Goal: Task Accomplishment & Management: Manage account settings

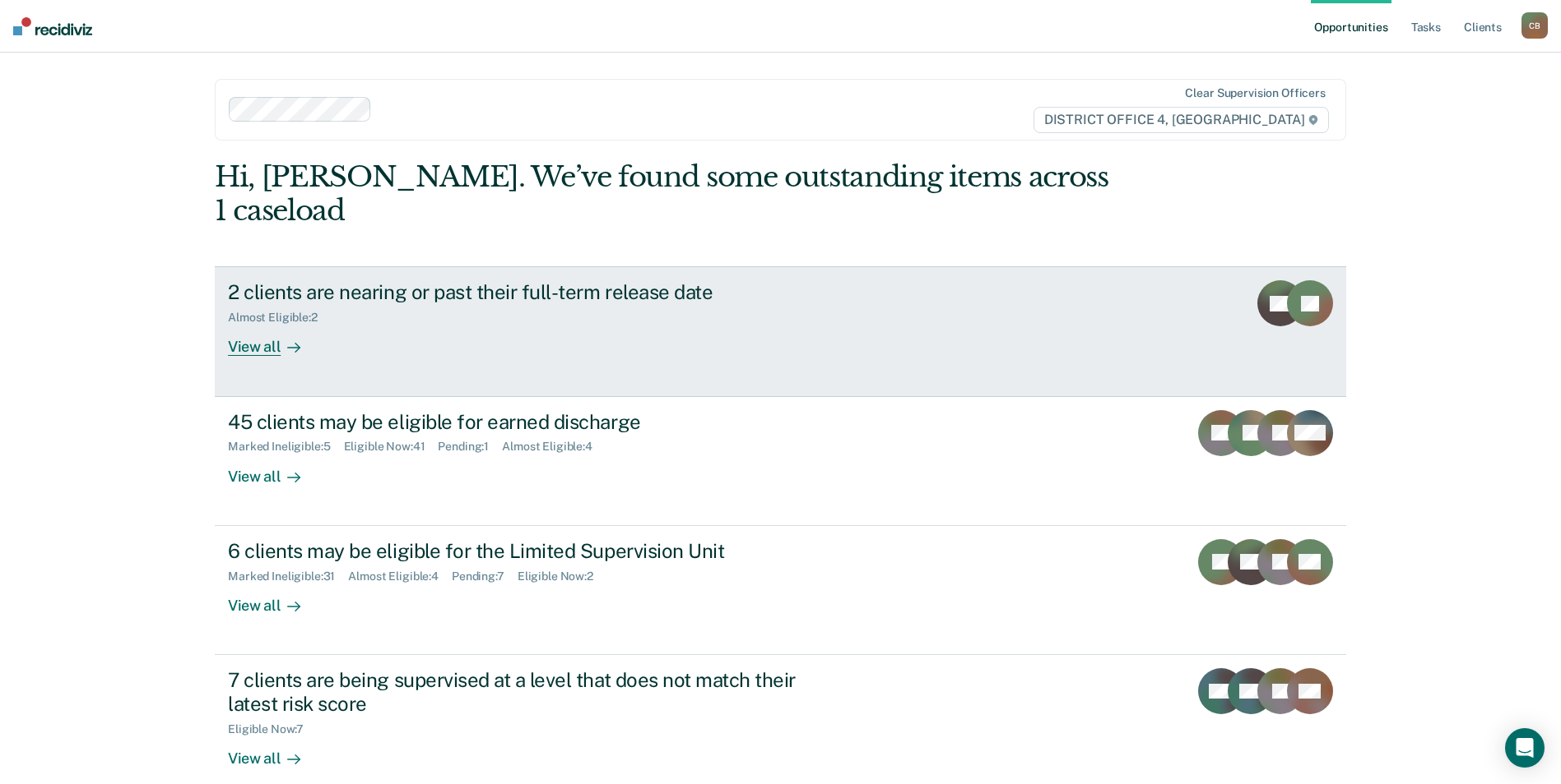
click at [504, 295] on div "2 clients are nearing or past their full-term release date Almost Eligible : 2 …" at bounding box center [536, 318] width 617 height 76
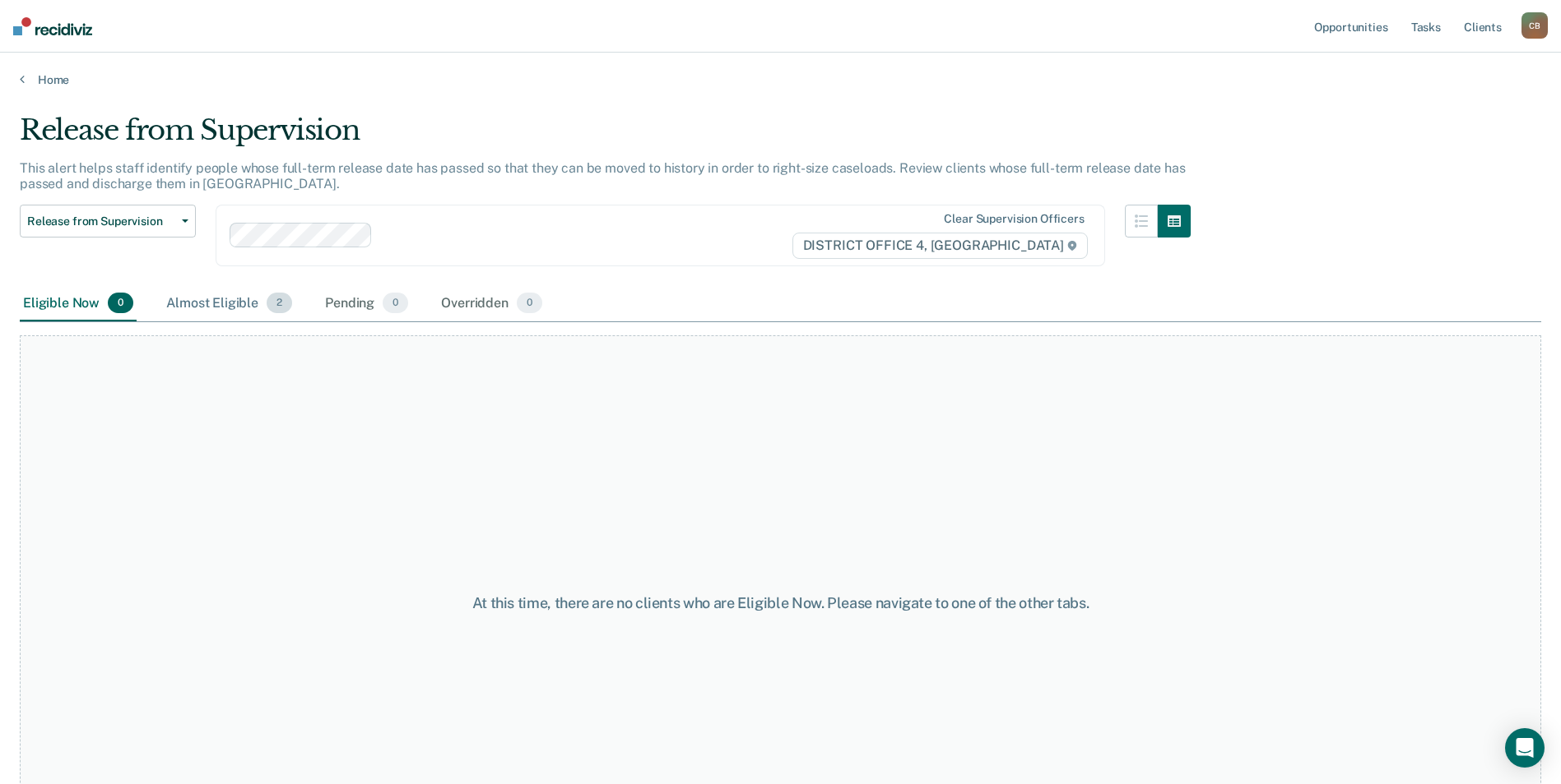
click at [212, 309] on div "Almost Eligible 2" at bounding box center [229, 304] width 132 height 37
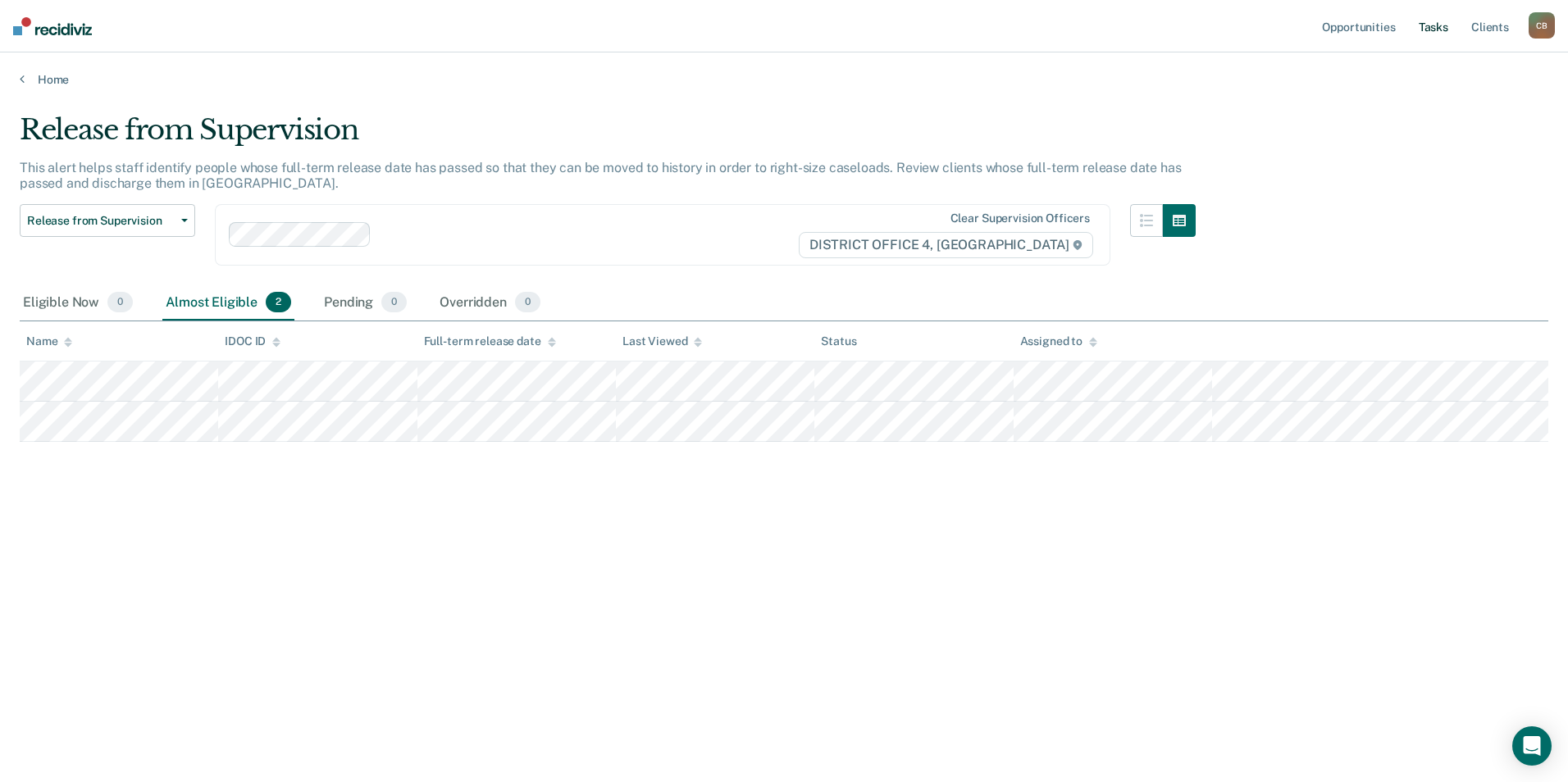
drag, startPoint x: 1414, startPoint y: 42, endPoint x: 1428, endPoint y: 34, distance: 16.1
click at [1412, 42] on ul "Opportunities Tasks Client s" at bounding box center [1423, 26] width 210 height 53
click at [1434, 30] on link "Tasks" at bounding box center [1434, 26] width 36 height 53
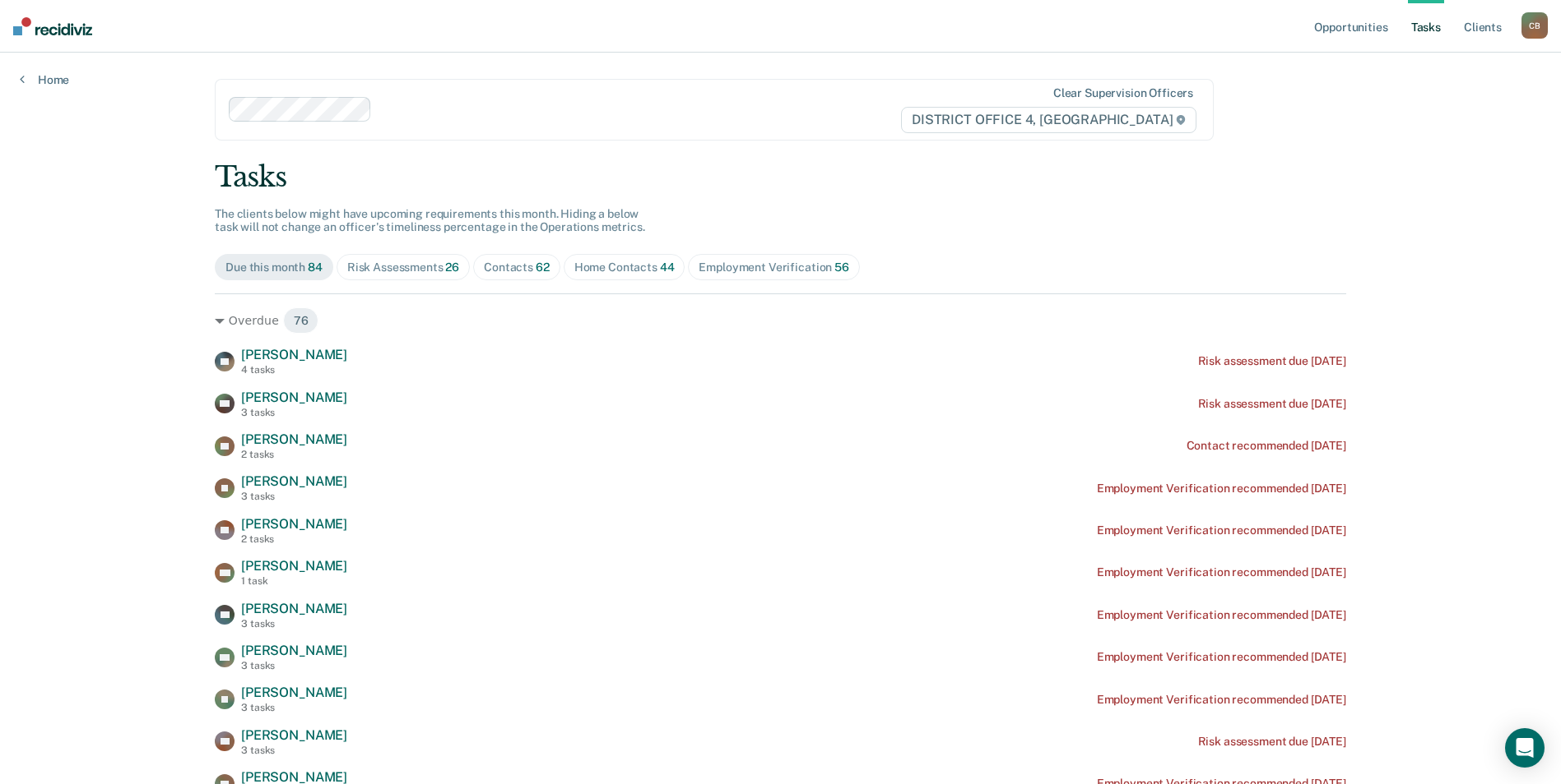
click at [606, 279] on span "Home Contacts 44" at bounding box center [624, 267] width 122 height 26
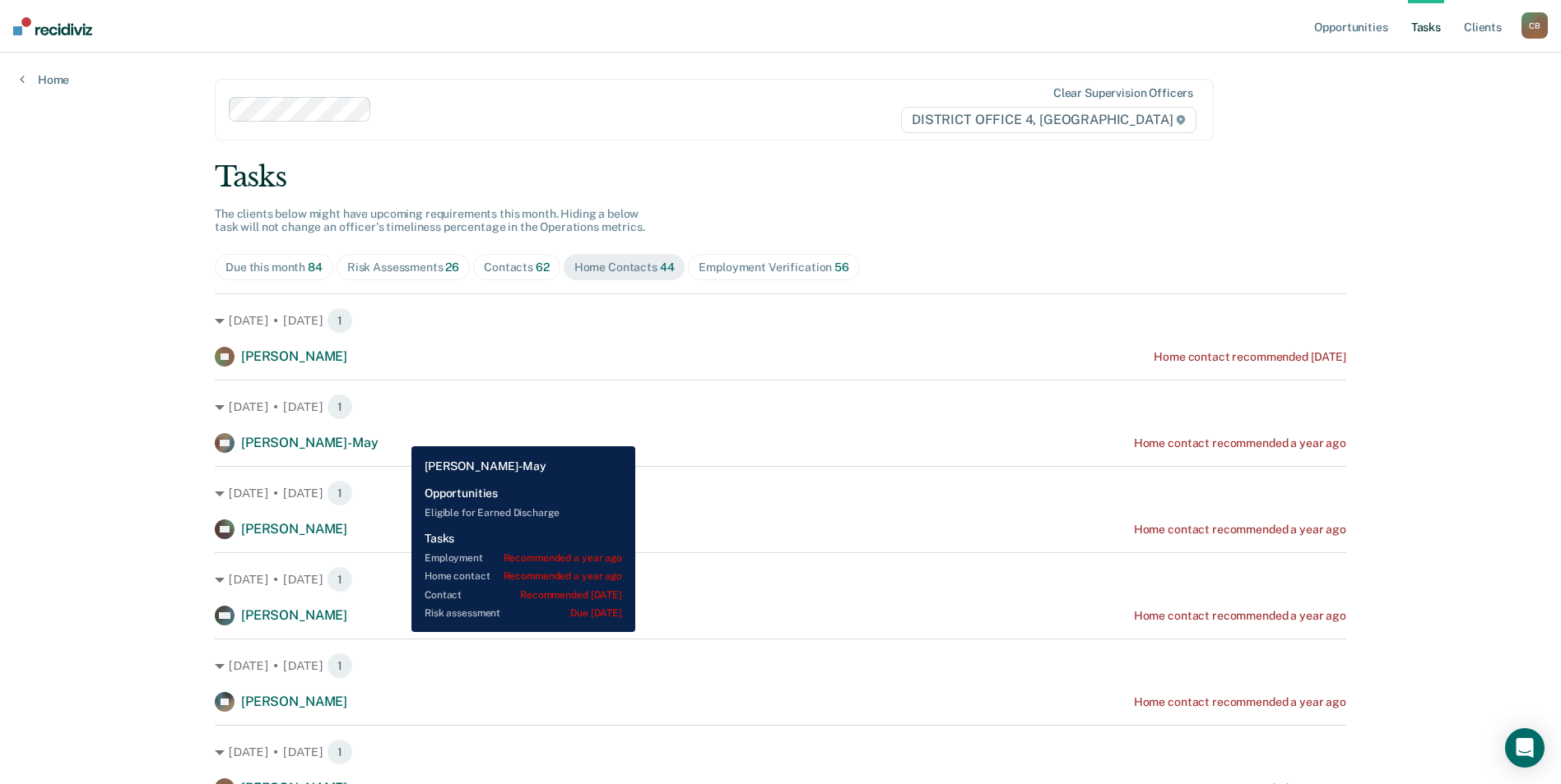
click at [399, 434] on div "DG [PERSON_NAME]-May Home contact recommended a year ago" at bounding box center [780, 443] width 1131 height 20
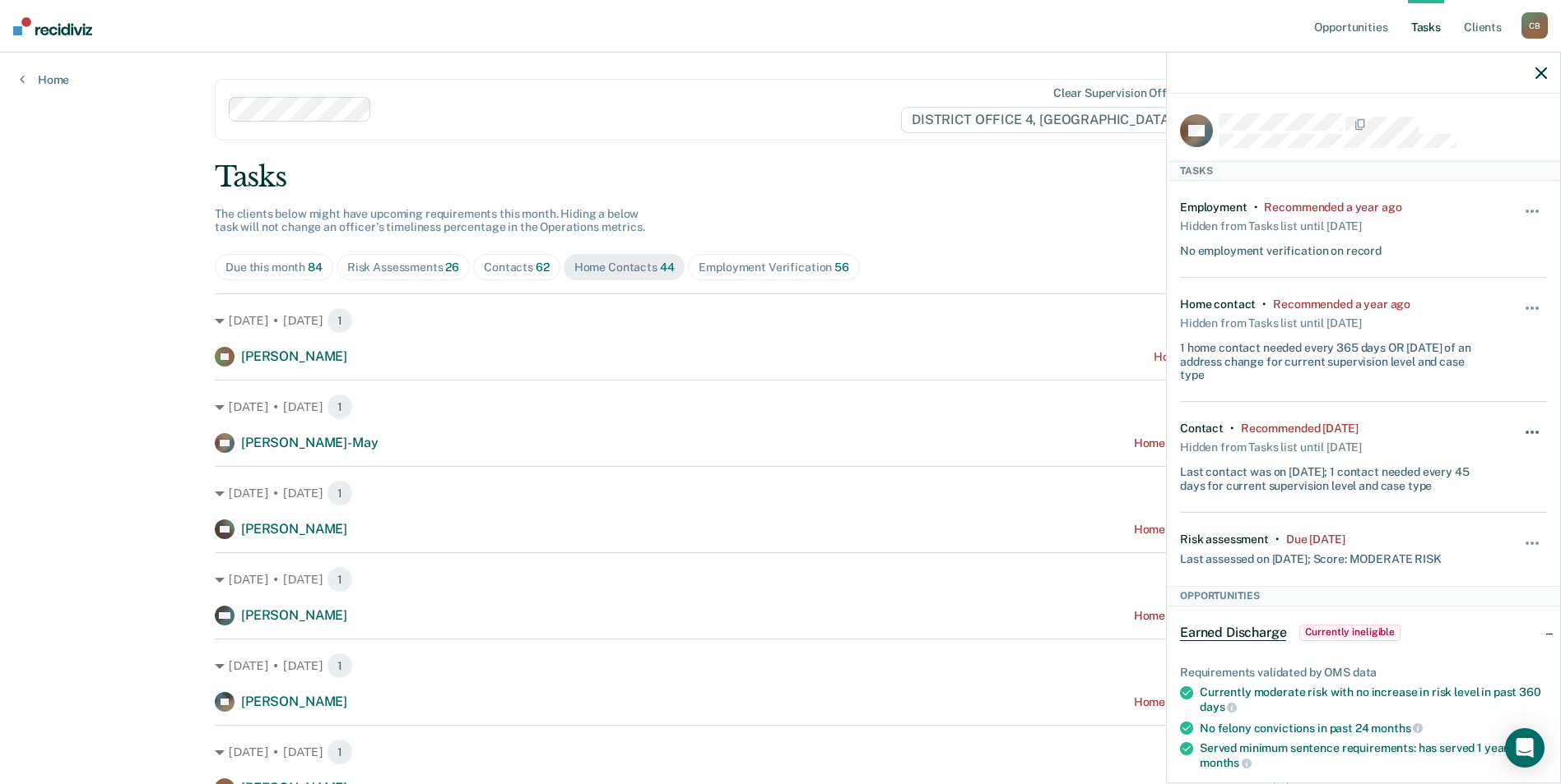
click at [1529, 424] on div "Hide from tasks list for... 7 days 30 days 90 days" at bounding box center [1532, 456] width 28 height 70
click at [1531, 435] on button "button" at bounding box center [1532, 441] width 28 height 26
click at [1466, 542] on button "30 days" at bounding box center [1487, 538] width 118 height 26
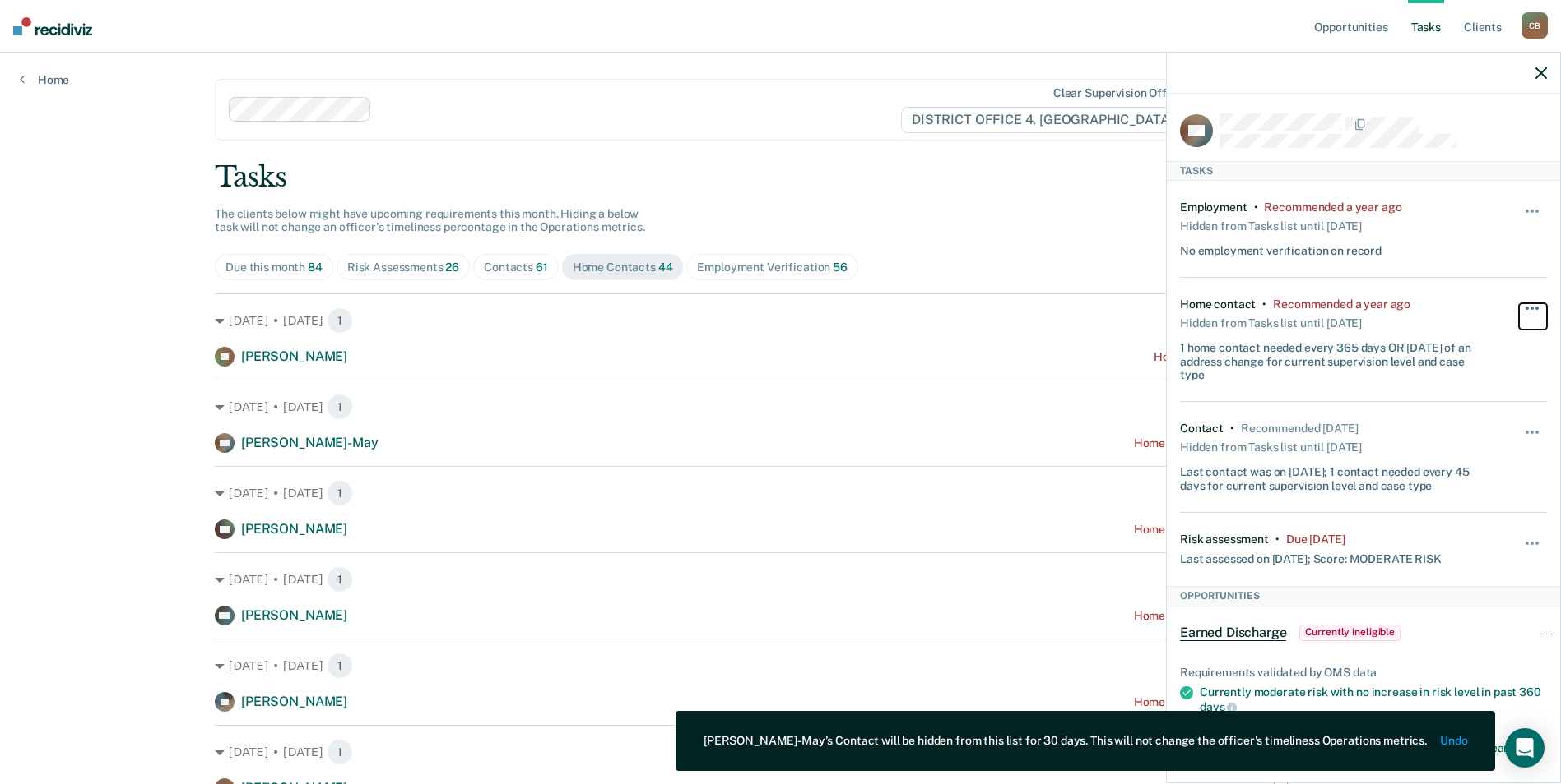
click at [1535, 308] on span "button" at bounding box center [1537, 309] width 3 height 3
click at [1457, 423] on button "30 days" at bounding box center [1487, 414] width 118 height 26
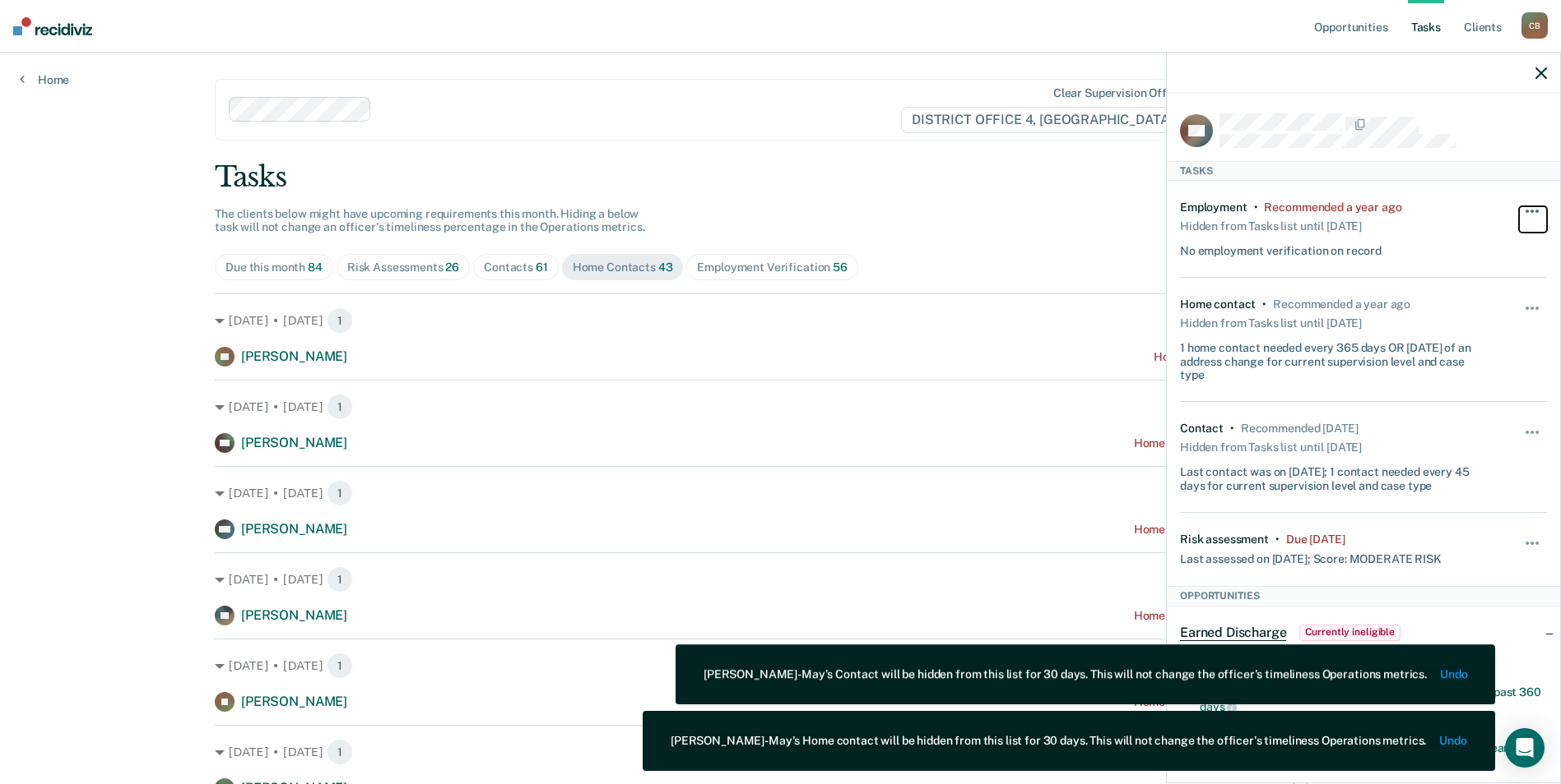
click at [1526, 212] on button "button" at bounding box center [1532, 219] width 28 height 26
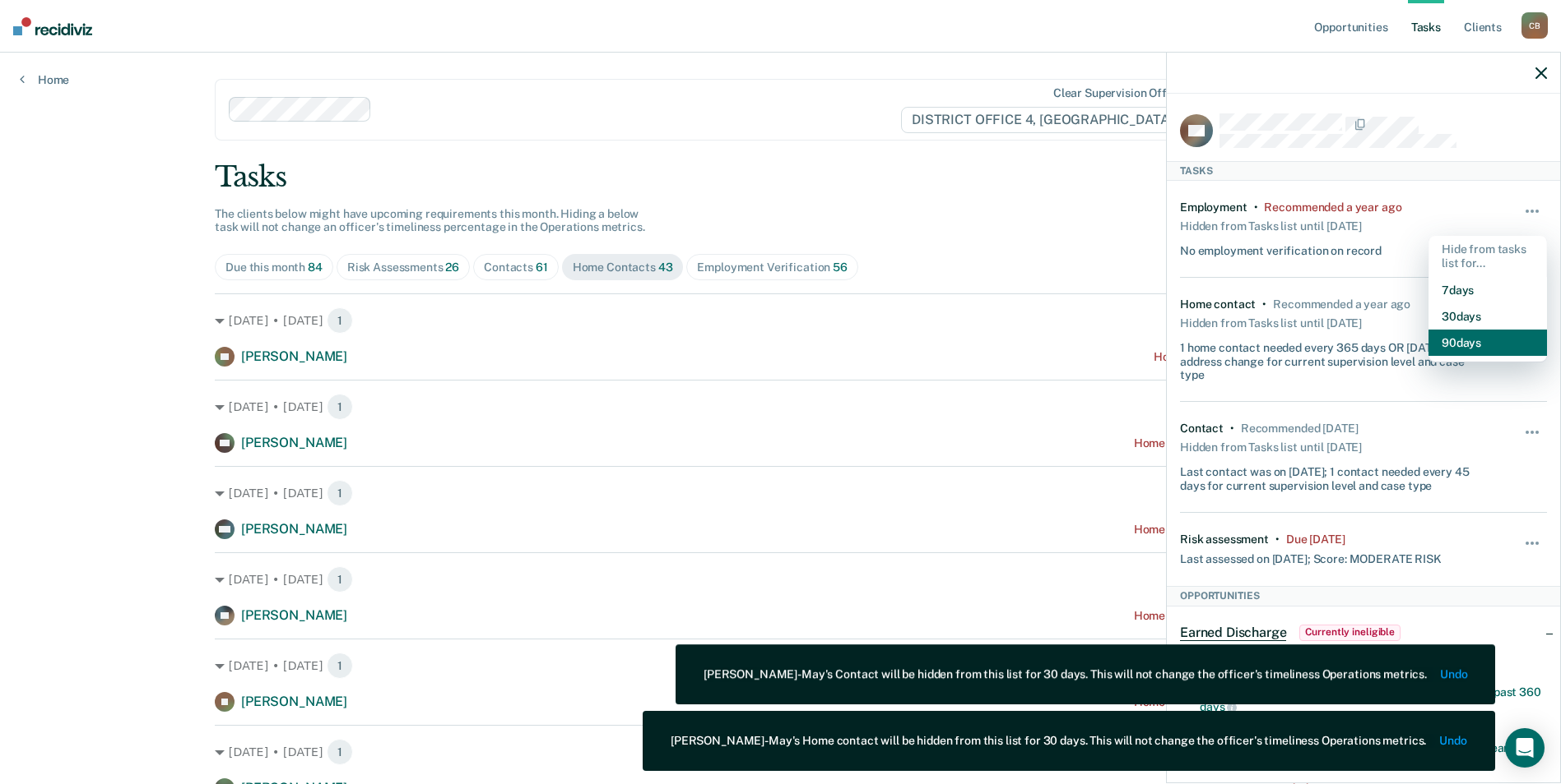
click at [1476, 339] on button "90 days" at bounding box center [1487, 342] width 118 height 26
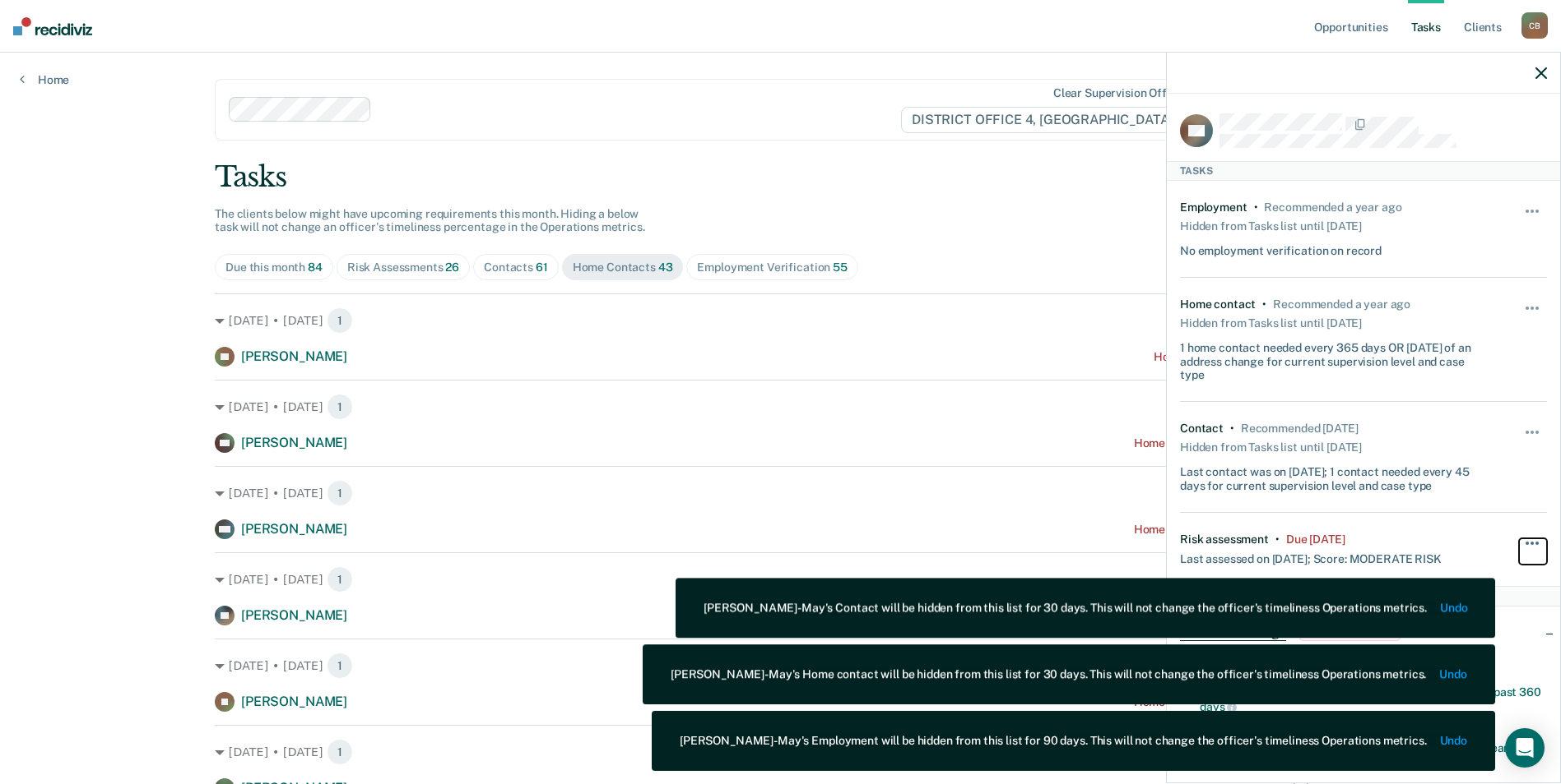
click at [1518, 548] on button "button" at bounding box center [1532, 552] width 28 height 26
click at [1510, 677] on button "90 days" at bounding box center [1487, 674] width 118 height 26
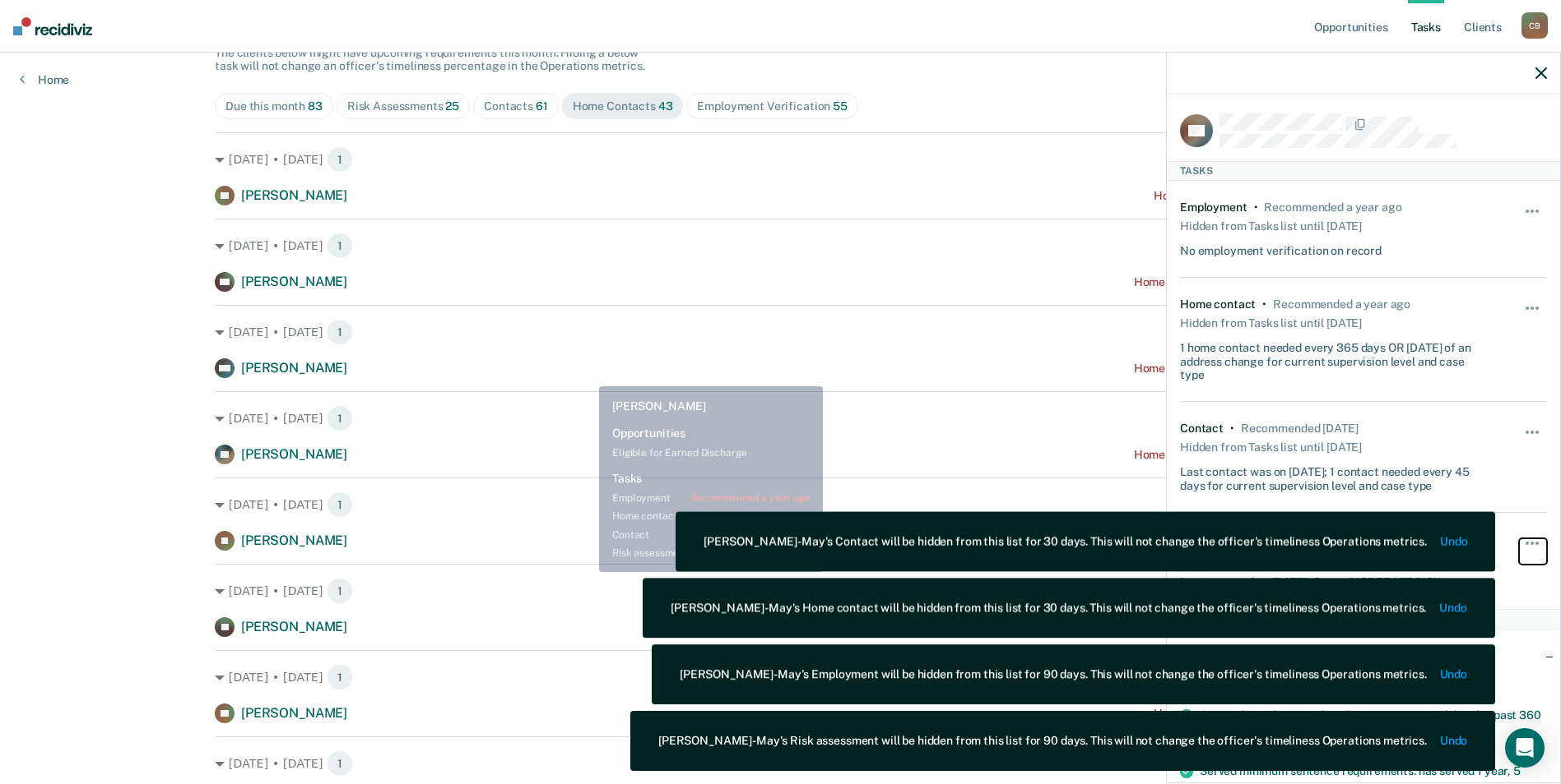
scroll to position [164, 0]
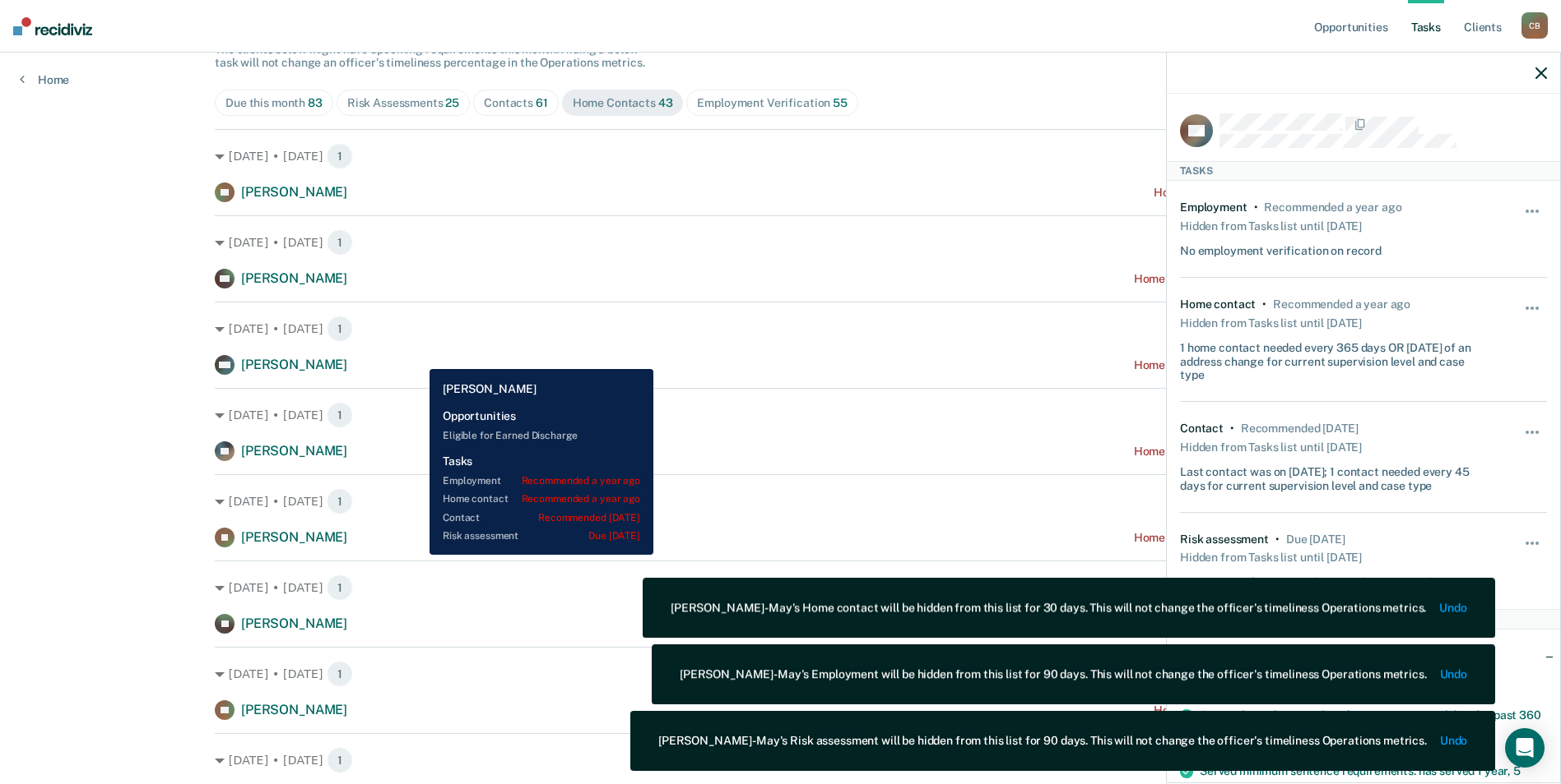
click at [417, 355] on div "[DATE] • [DATE] 1 KW [PERSON_NAME] Home contact recommended a year ago" at bounding box center [780, 338] width 1131 height 73
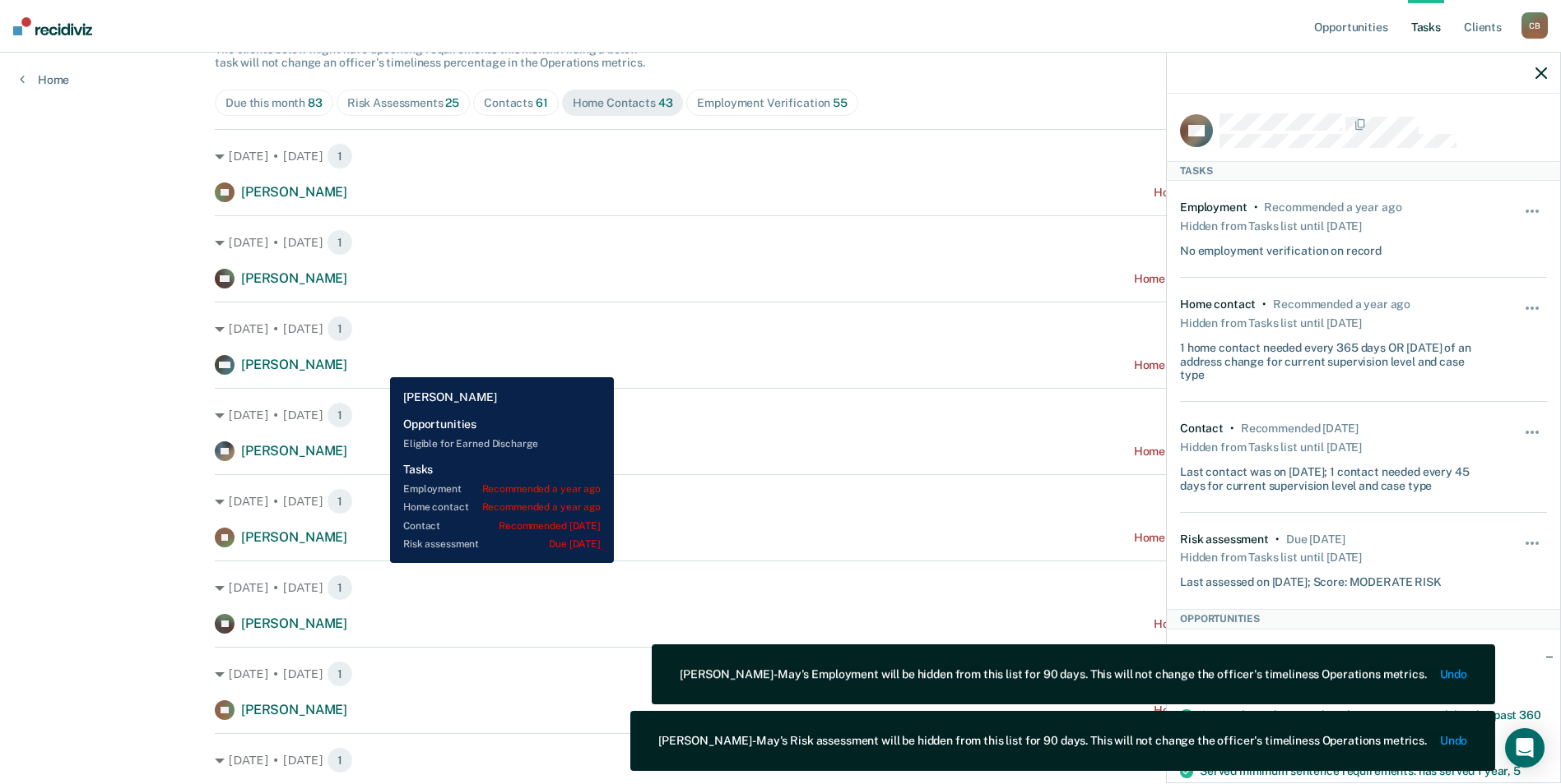
click at [377, 365] on div "KW [PERSON_NAME] Home contact recommended a year ago" at bounding box center [780, 365] width 1131 height 20
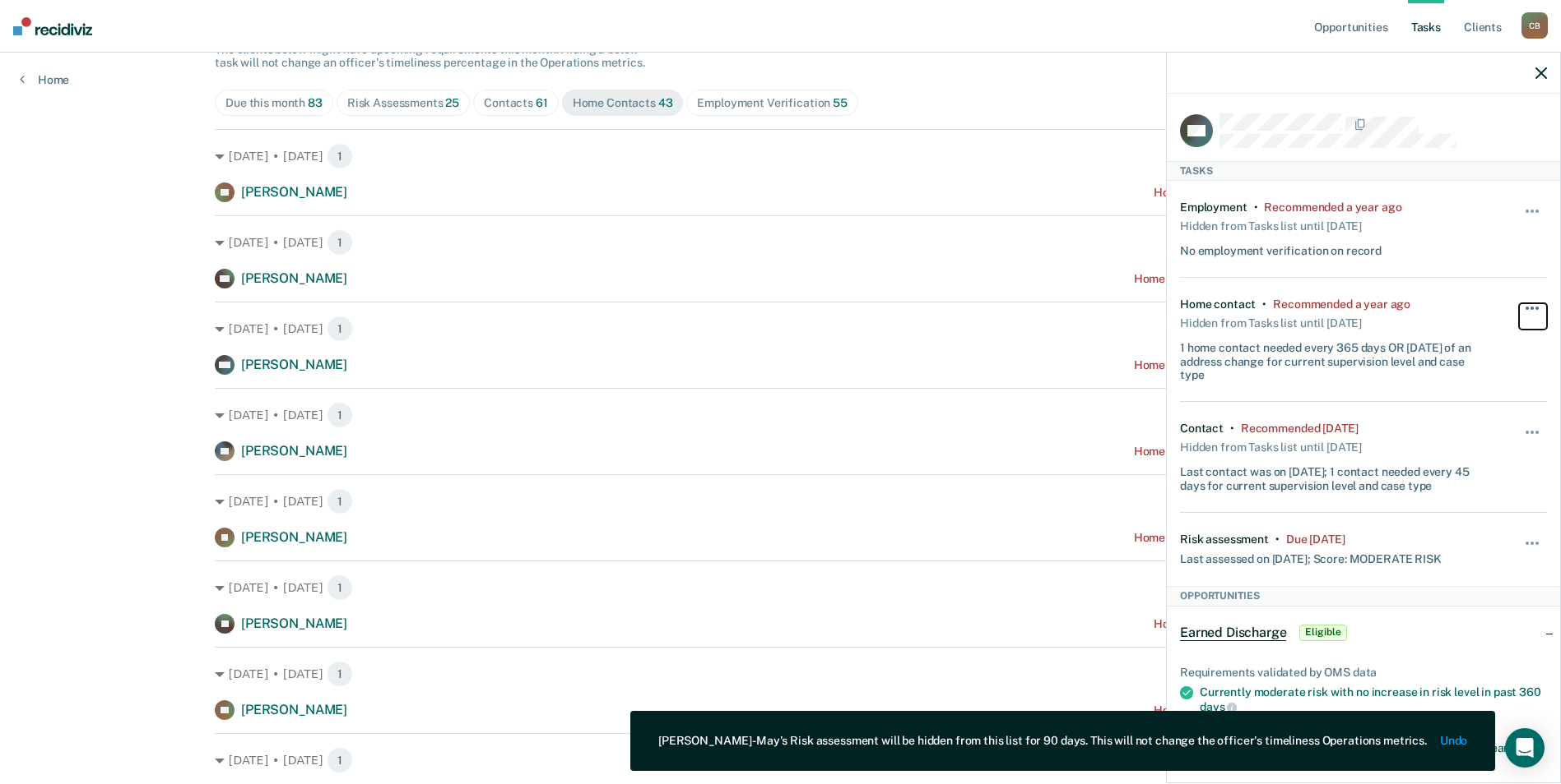
click at [1535, 307] on span "button" at bounding box center [1537, 309] width 3 height 3
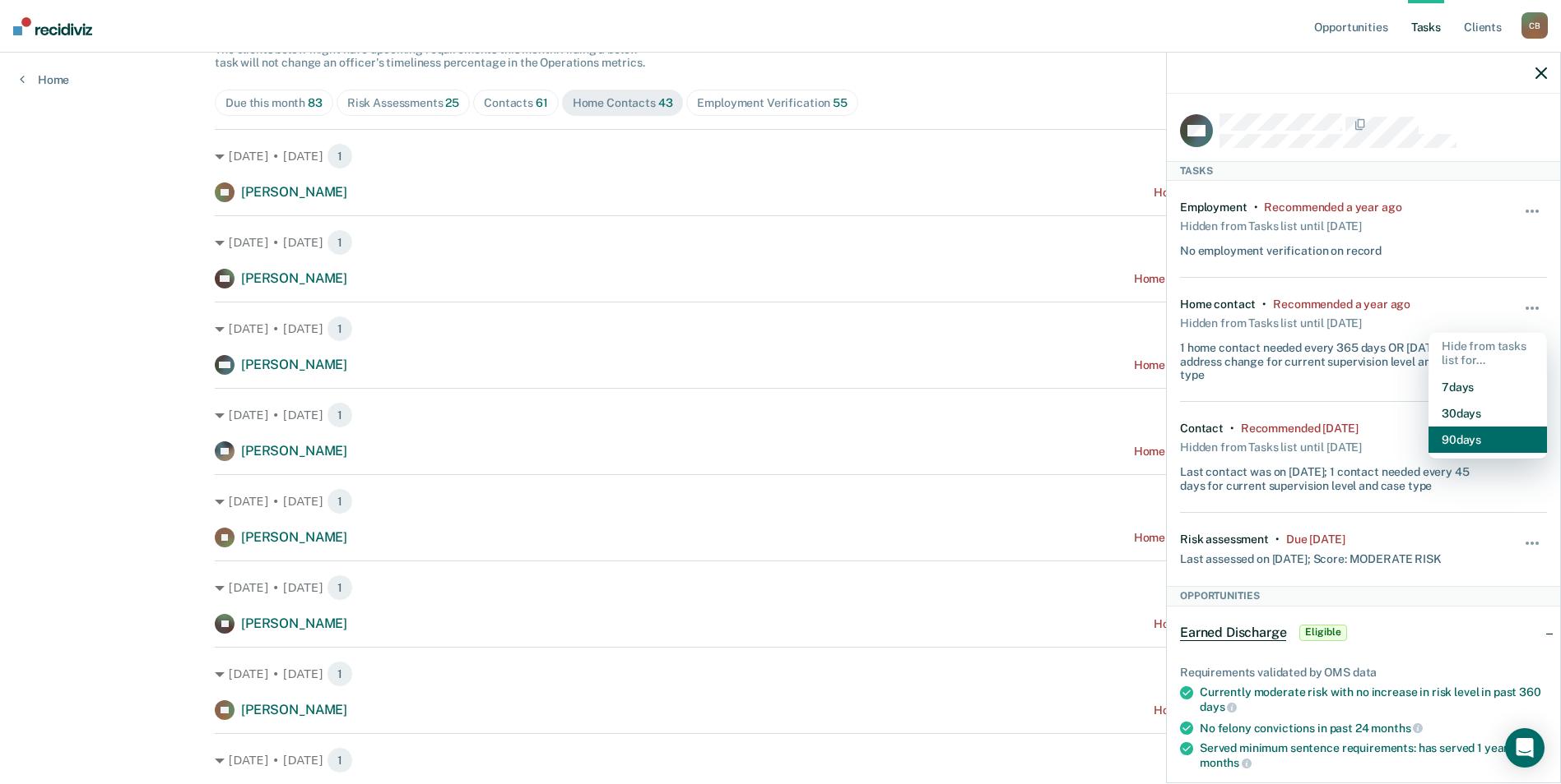
click at [1462, 436] on button "90 days" at bounding box center [1487, 440] width 118 height 26
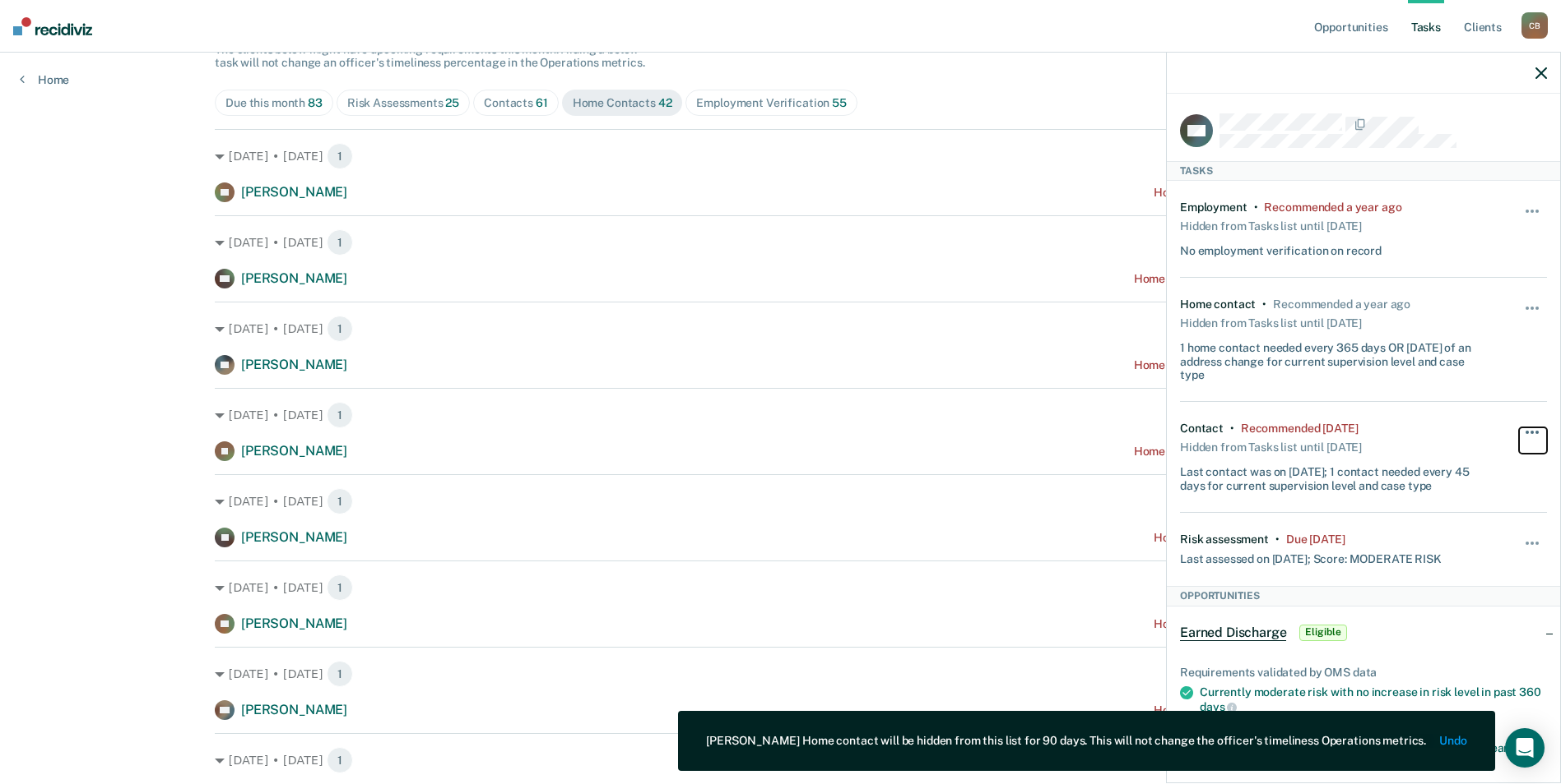
drag, startPoint x: 1525, startPoint y: 434, endPoint x: 1514, endPoint y: 452, distance: 21.1
click at [1524, 435] on button "button" at bounding box center [1532, 441] width 28 height 26
click at [1442, 566] on button "90 days" at bounding box center [1487, 564] width 118 height 26
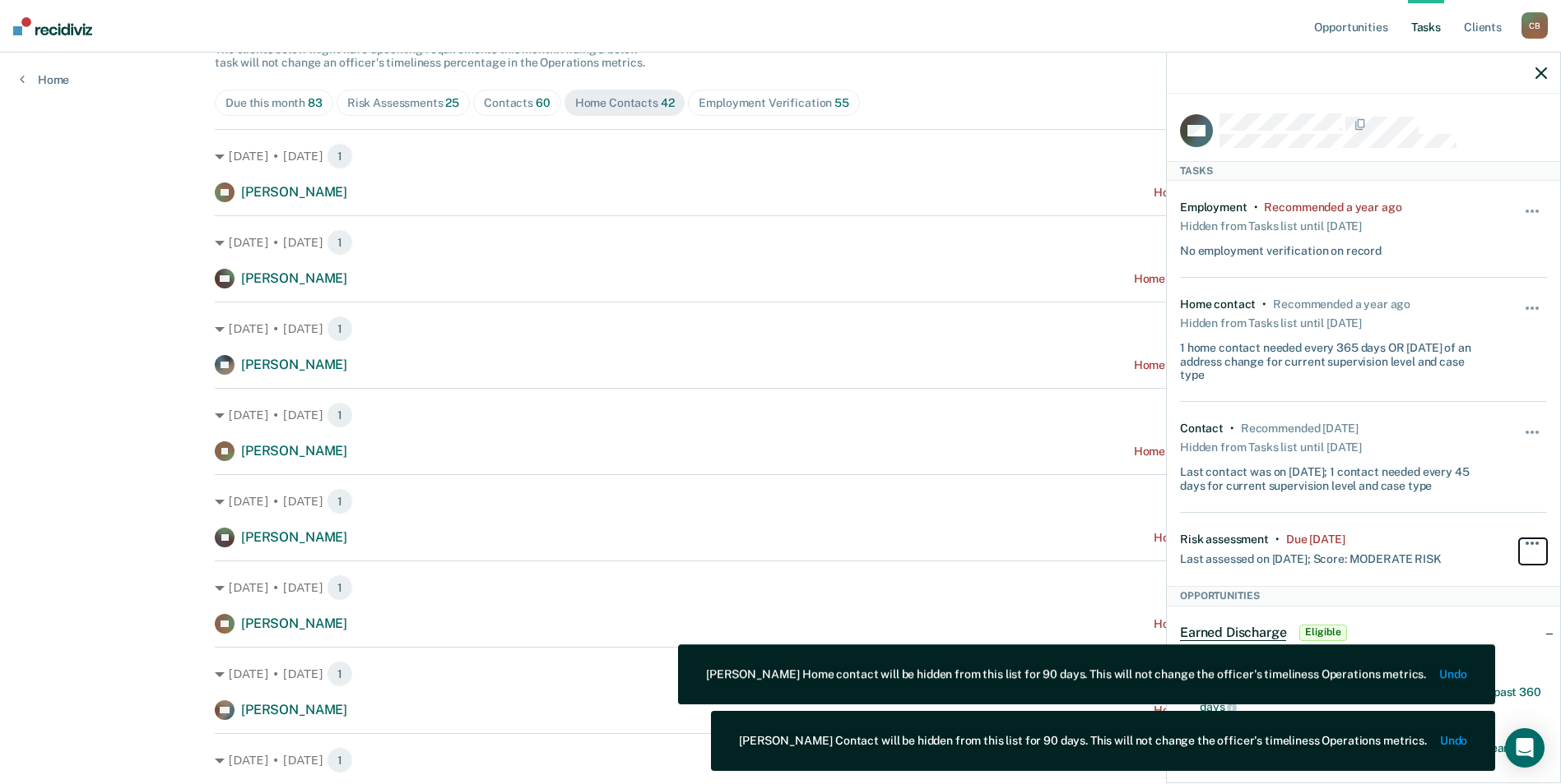
drag, startPoint x: 1521, startPoint y: 541, endPoint x: 1472, endPoint y: 586, distance: 66.5
click at [1520, 541] on button "button" at bounding box center [1532, 552] width 28 height 26
click at [1508, 672] on button "90 days" at bounding box center [1487, 674] width 118 height 26
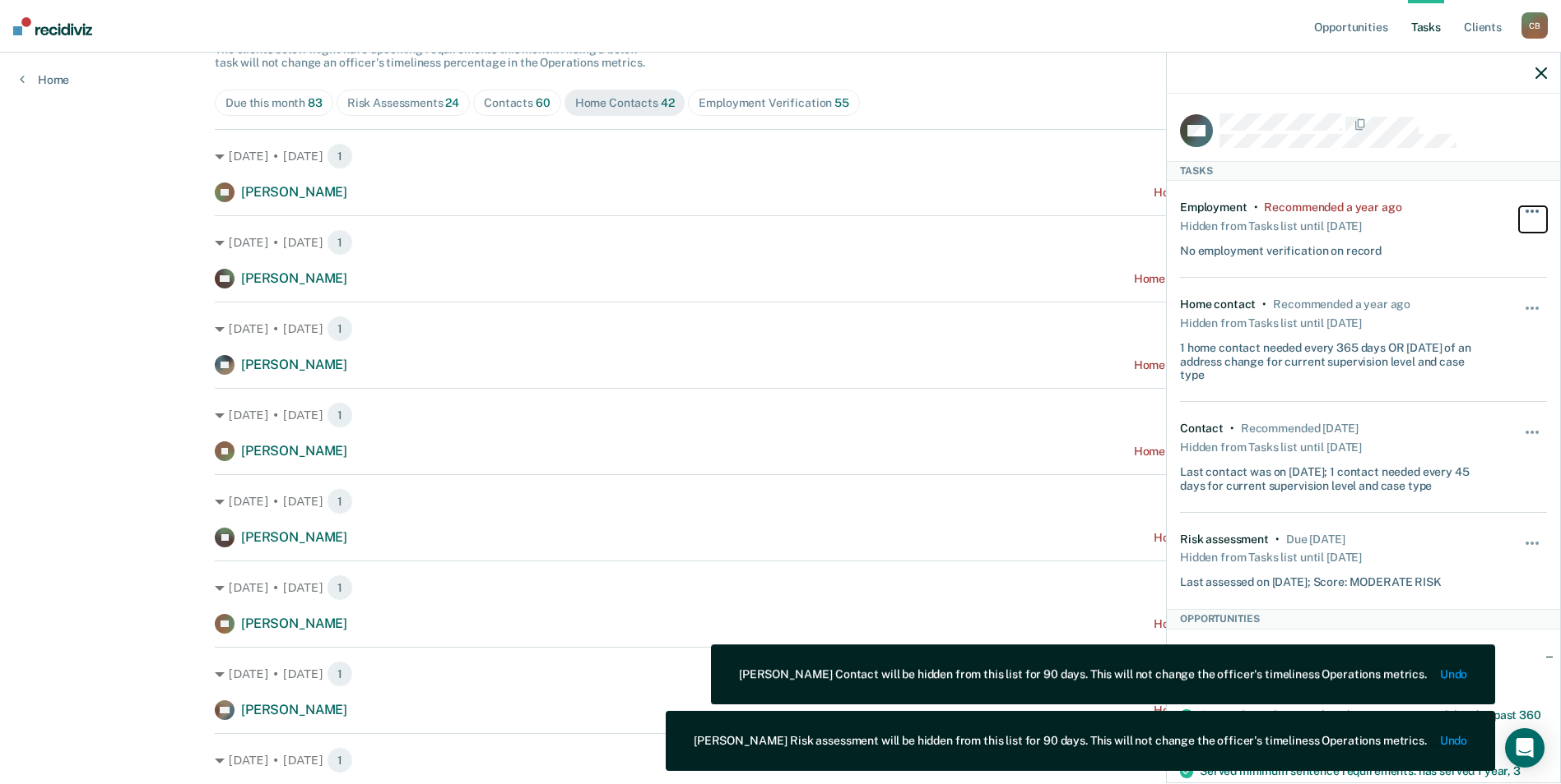
click at [1524, 207] on button "button" at bounding box center [1532, 219] width 28 height 26
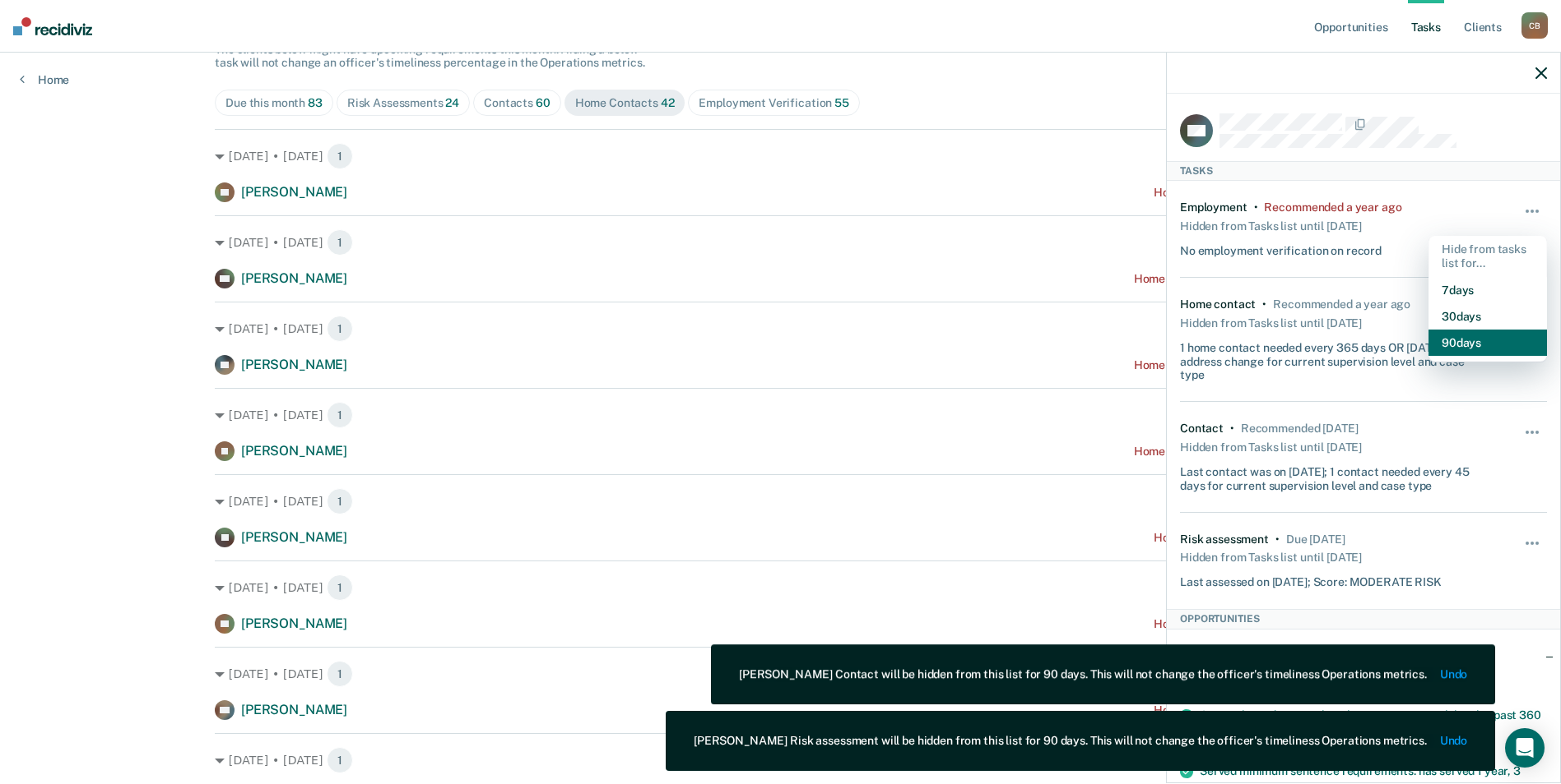
click at [1475, 344] on button "90 days" at bounding box center [1487, 342] width 118 height 26
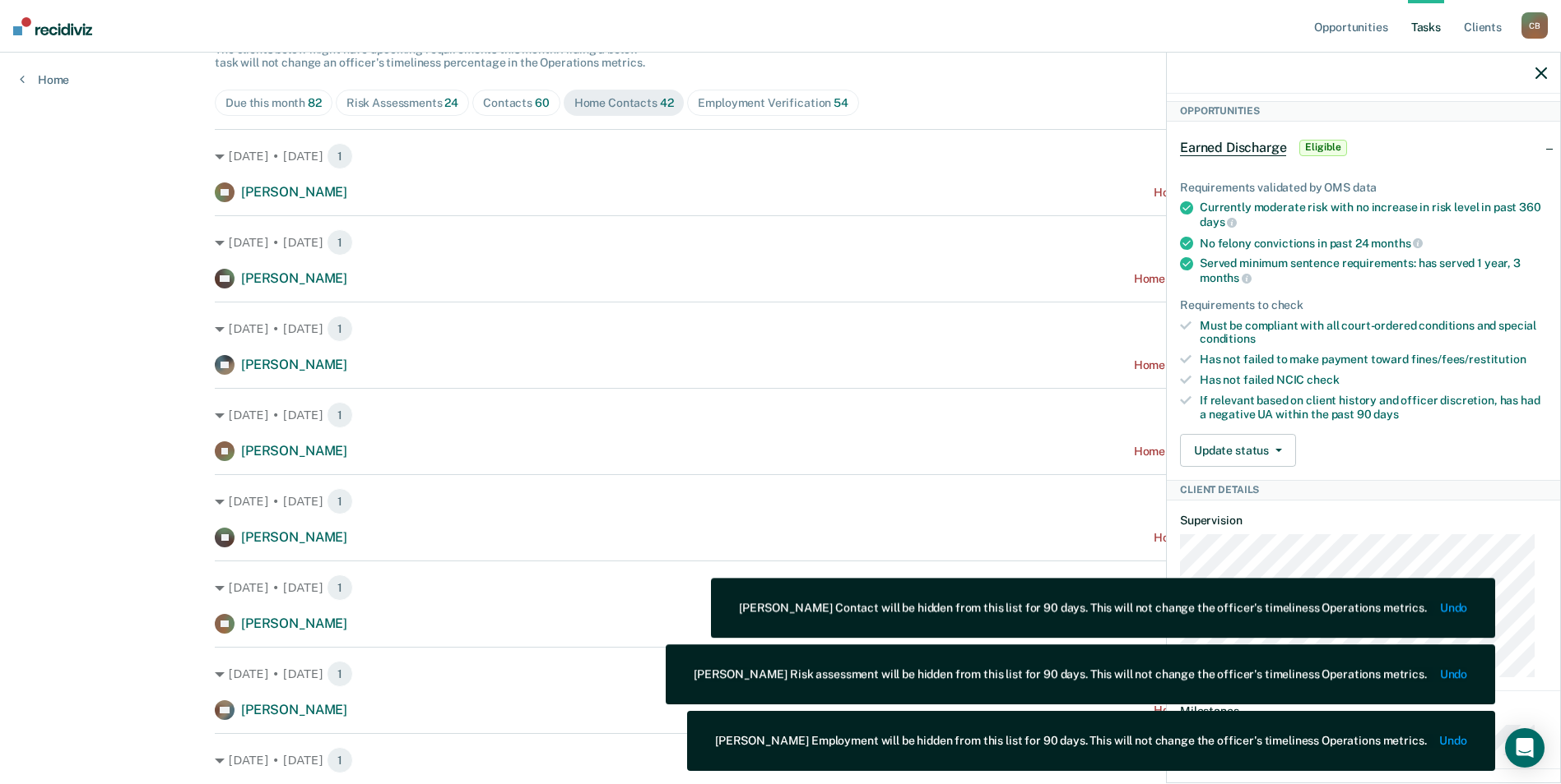
scroll to position [668, 0]
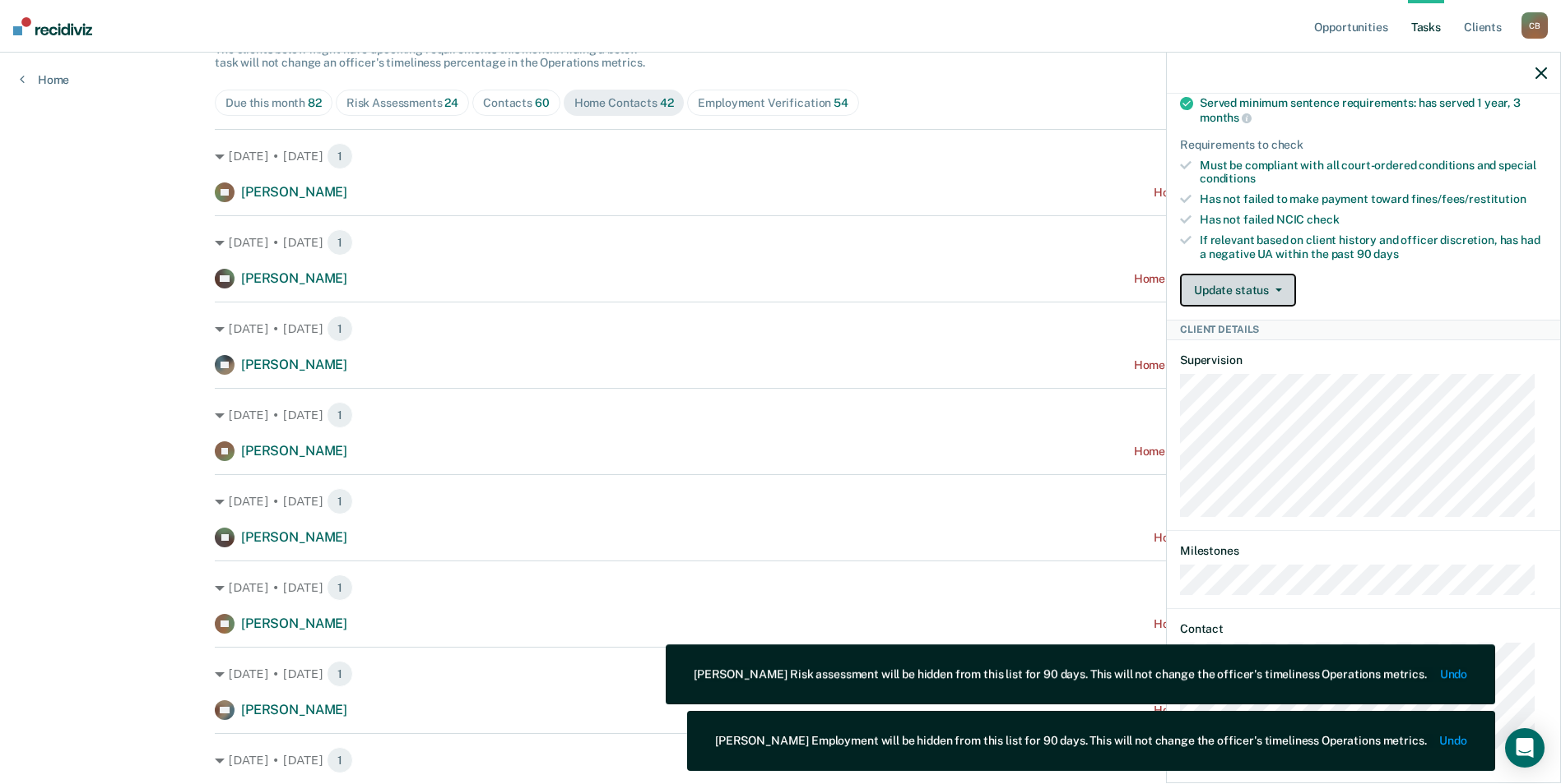
click at [1263, 282] on button "Update status" at bounding box center [1237, 290] width 116 height 33
click at [1262, 282] on button "Update status" at bounding box center [1237, 290] width 116 height 33
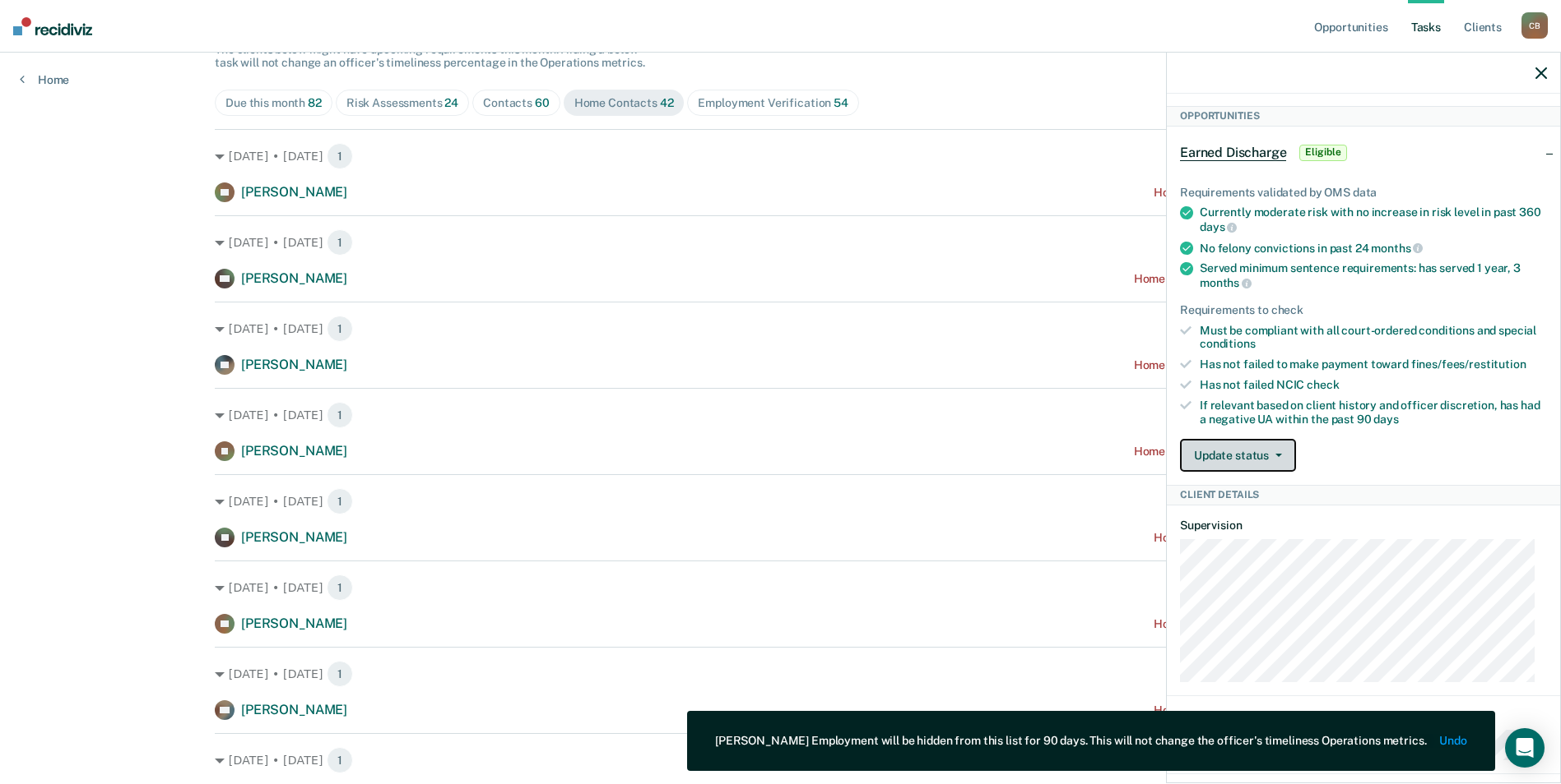
scroll to position [504, 0]
click at [1270, 455] on span "button" at bounding box center [1275, 455] width 13 height 3
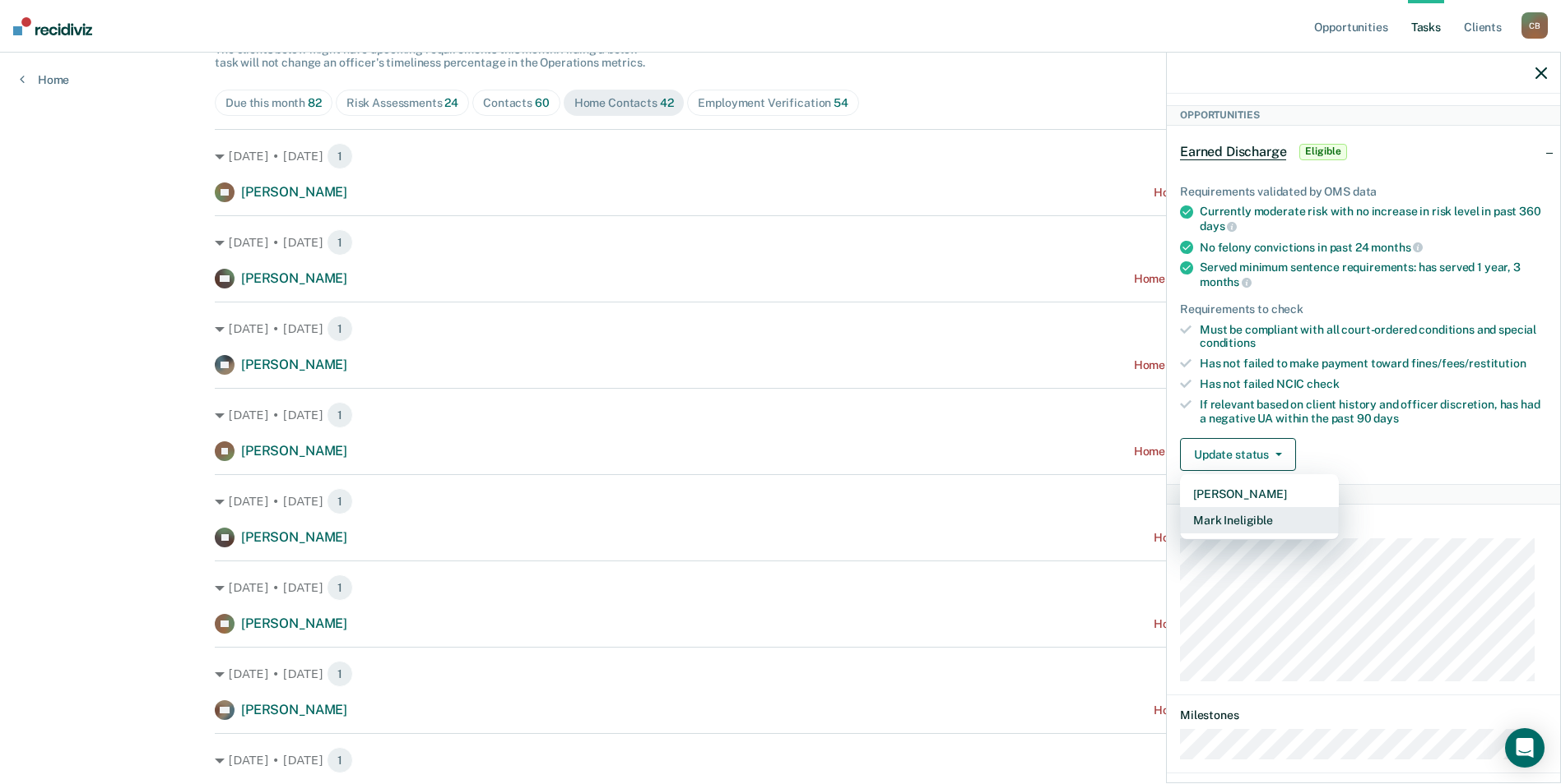
click at [1275, 522] on button "Mark Ineligible" at bounding box center [1259, 521] width 159 height 26
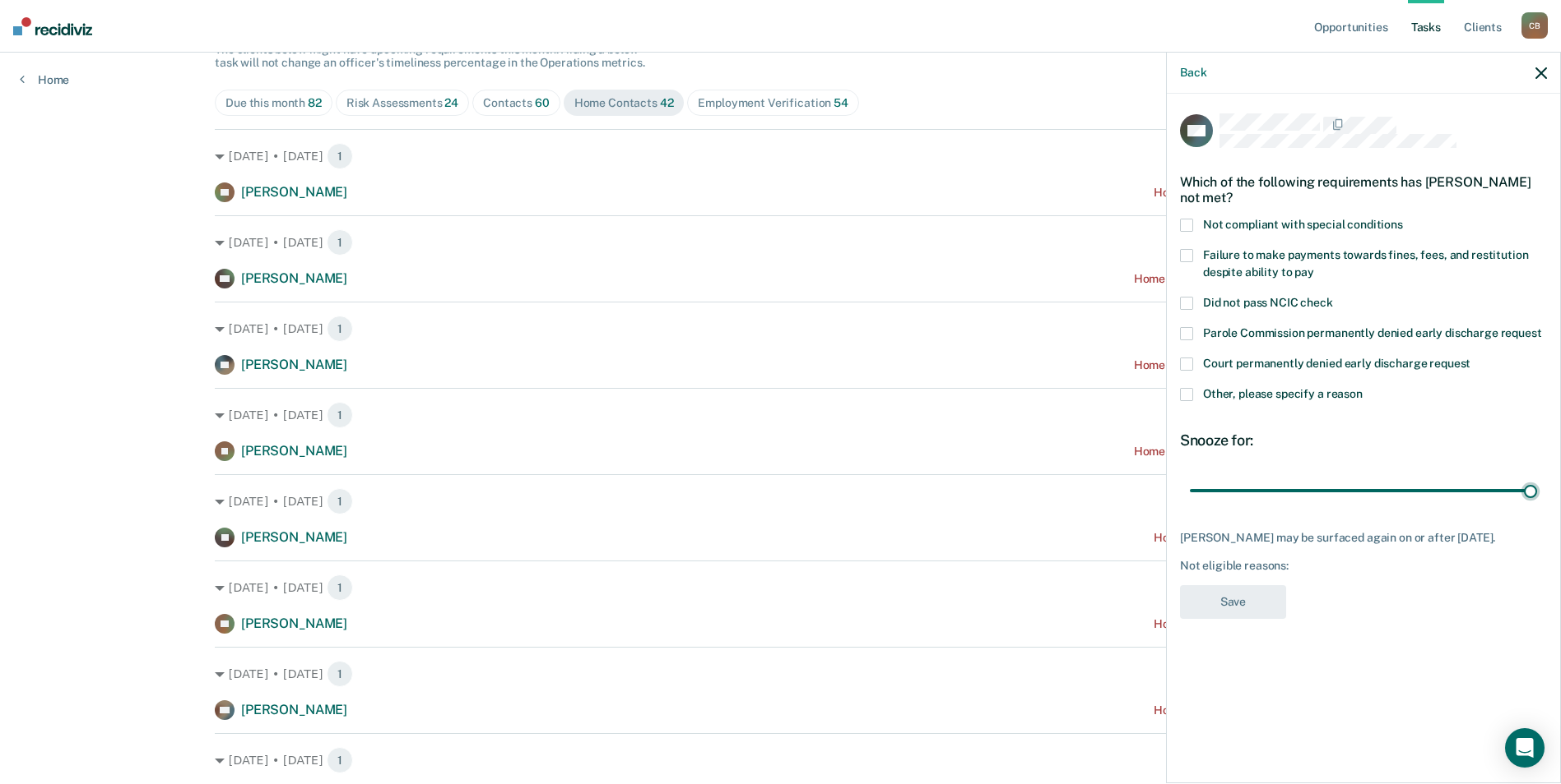
drag, startPoint x: 1309, startPoint y: 492, endPoint x: 1558, endPoint y: 461, distance: 250.9
type input "90"
click at [1537, 476] on input "range" at bounding box center [1363, 490] width 347 height 29
click at [1249, 531] on div "[PERSON_NAME] may be surfaced again on or after [DATE]." at bounding box center [1364, 538] width 367 height 14
click at [1304, 537] on div "[PERSON_NAME] may be surfaced again on or after [DATE]." at bounding box center [1364, 538] width 367 height 14
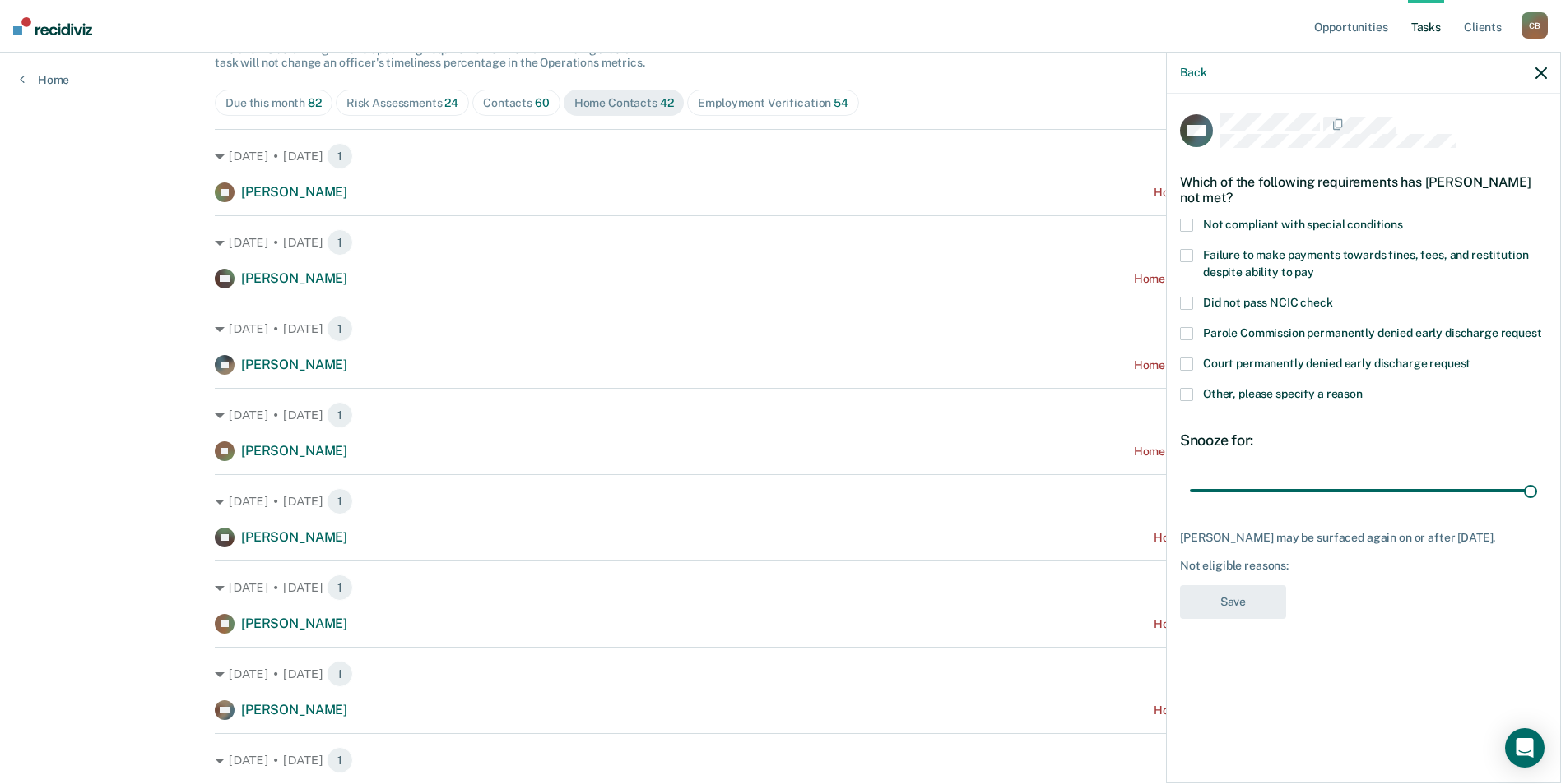
click at [1306, 559] on div "Not eligible reasons:" at bounding box center [1364, 566] width 367 height 14
click at [1182, 390] on span at bounding box center [1186, 395] width 13 height 13
click at [1363, 389] on input "Other, please specify a reason" at bounding box center [1363, 389] width 0 height 0
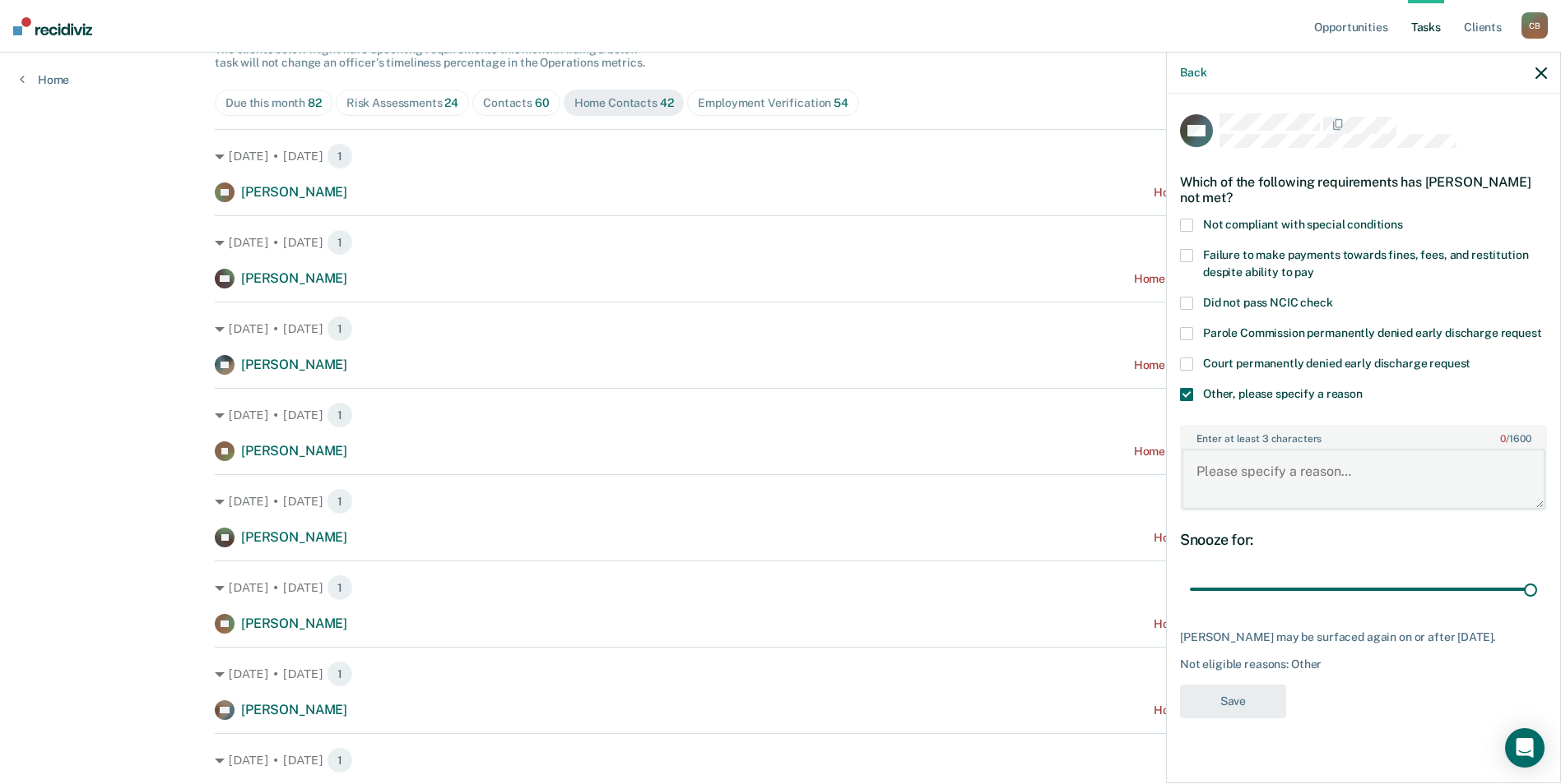
click at [1244, 462] on textarea "Enter at least 3 characters 0 / 1600" at bounding box center [1363, 480] width 364 height 61
type textarea "Currently Absconding"
drag, startPoint x: 1228, startPoint y: 708, endPoint x: 1213, endPoint y: 715, distance: 16.6
click at [1226, 710] on button "Save" at bounding box center [1233, 701] width 106 height 34
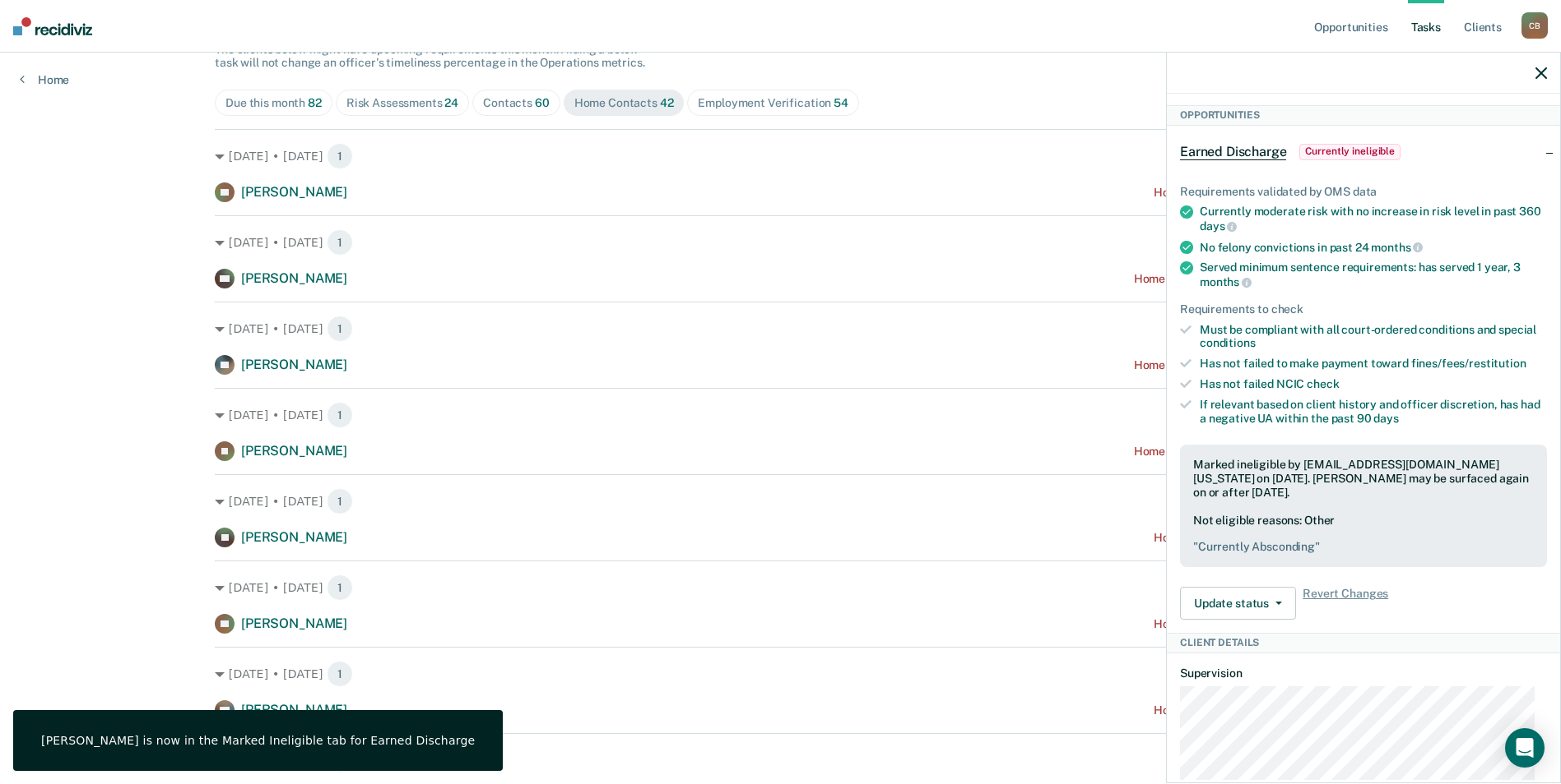
click at [397, 437] on div "[DATE] • [DATE] 1 JS [PERSON_NAME] Home contact recommended a year ago" at bounding box center [780, 425] width 1131 height 73
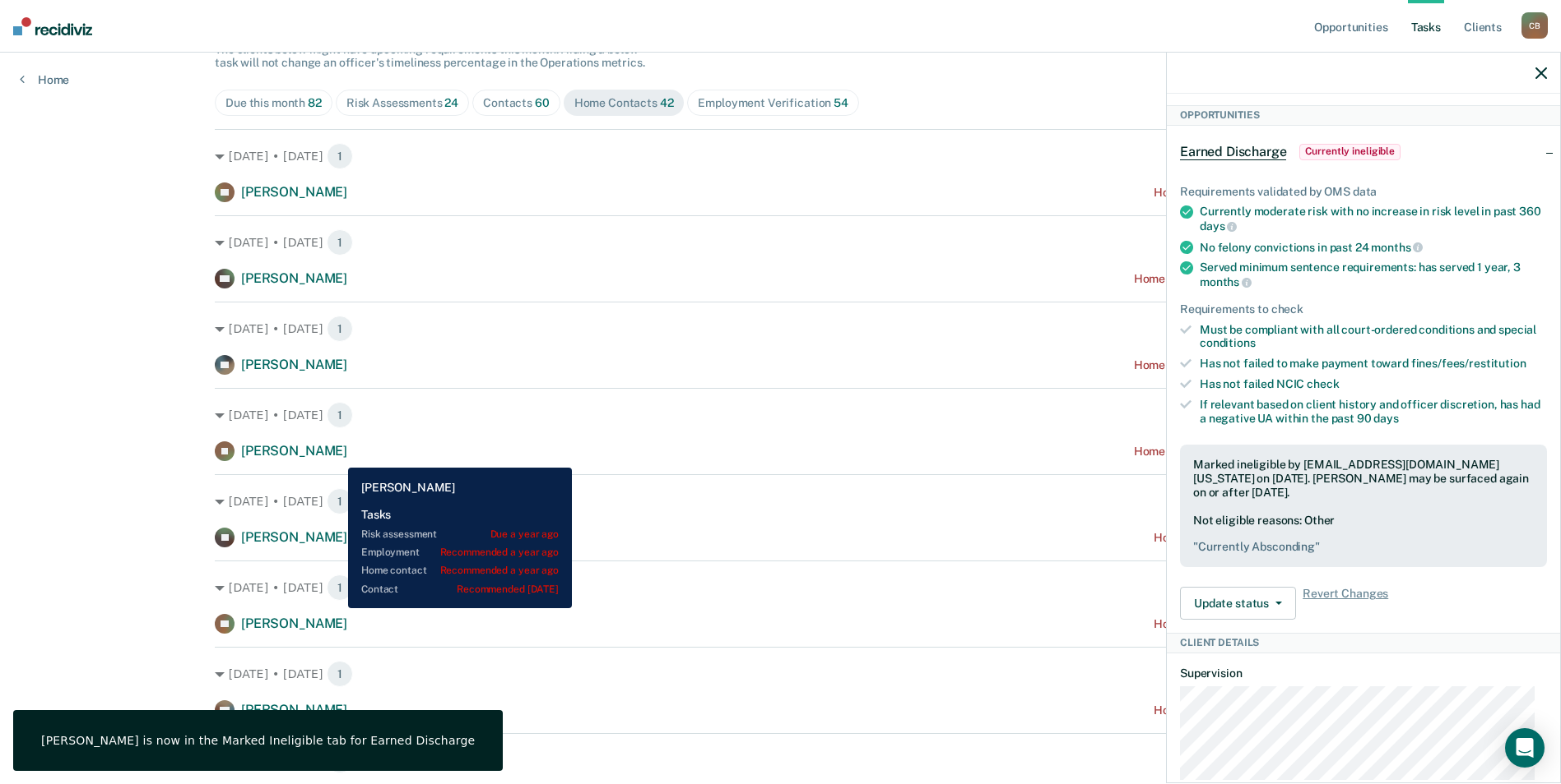
click at [336, 455] on div "JS [PERSON_NAME] Home contact recommended a year ago" at bounding box center [780, 451] width 1131 height 20
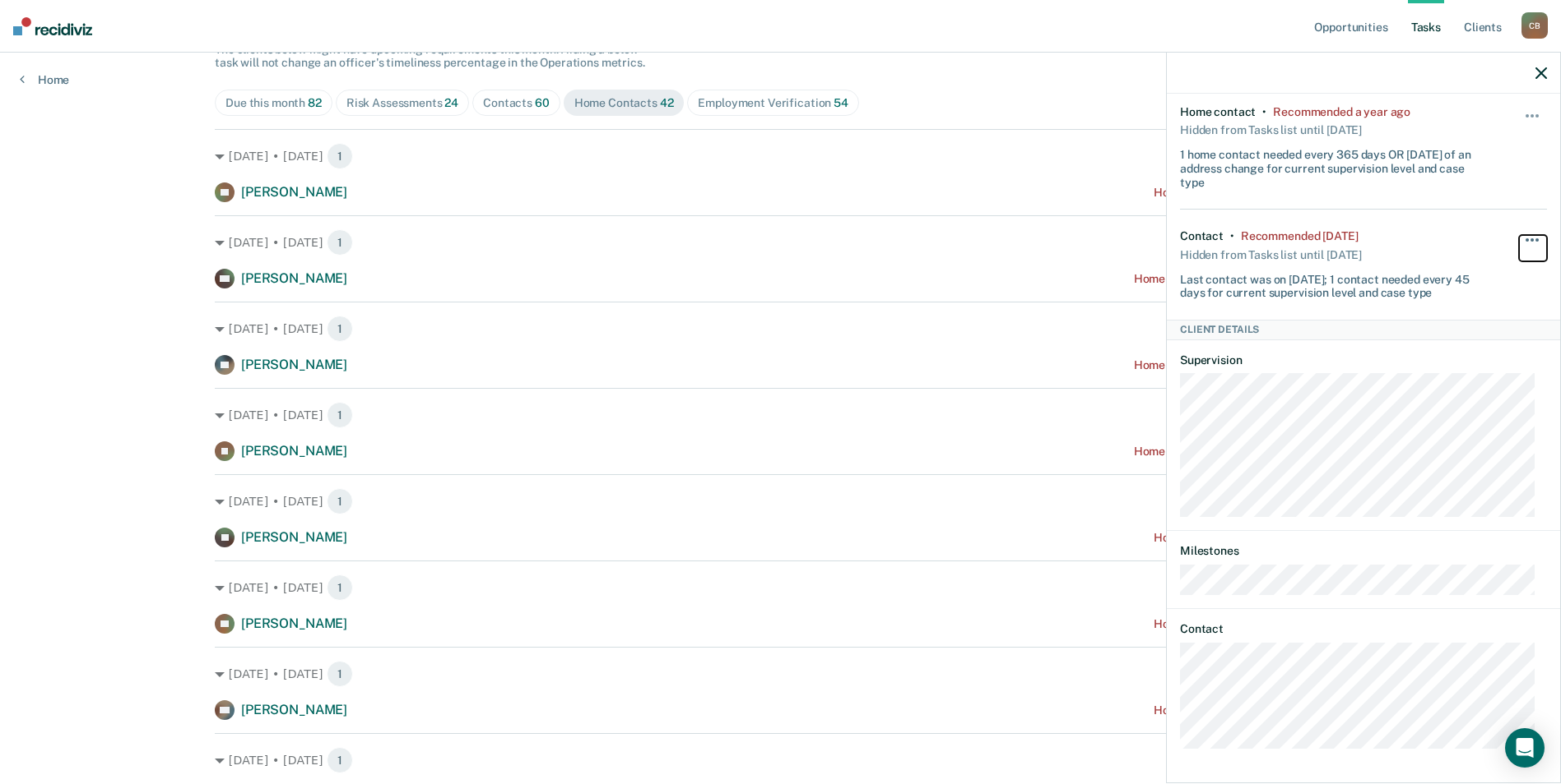
click at [1518, 240] on button "button" at bounding box center [1532, 249] width 28 height 26
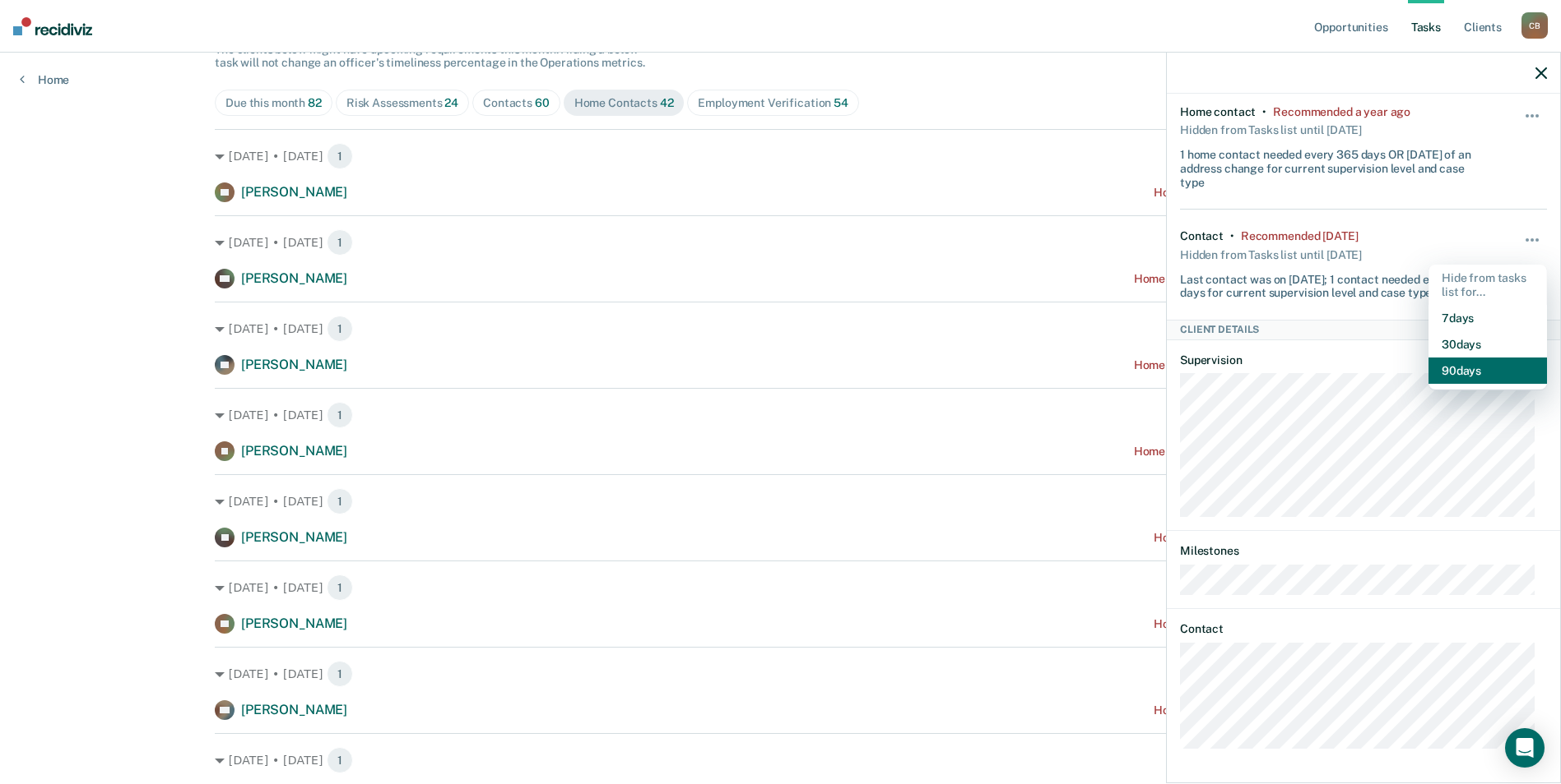
click at [1451, 369] on button "90 days" at bounding box center [1487, 371] width 118 height 26
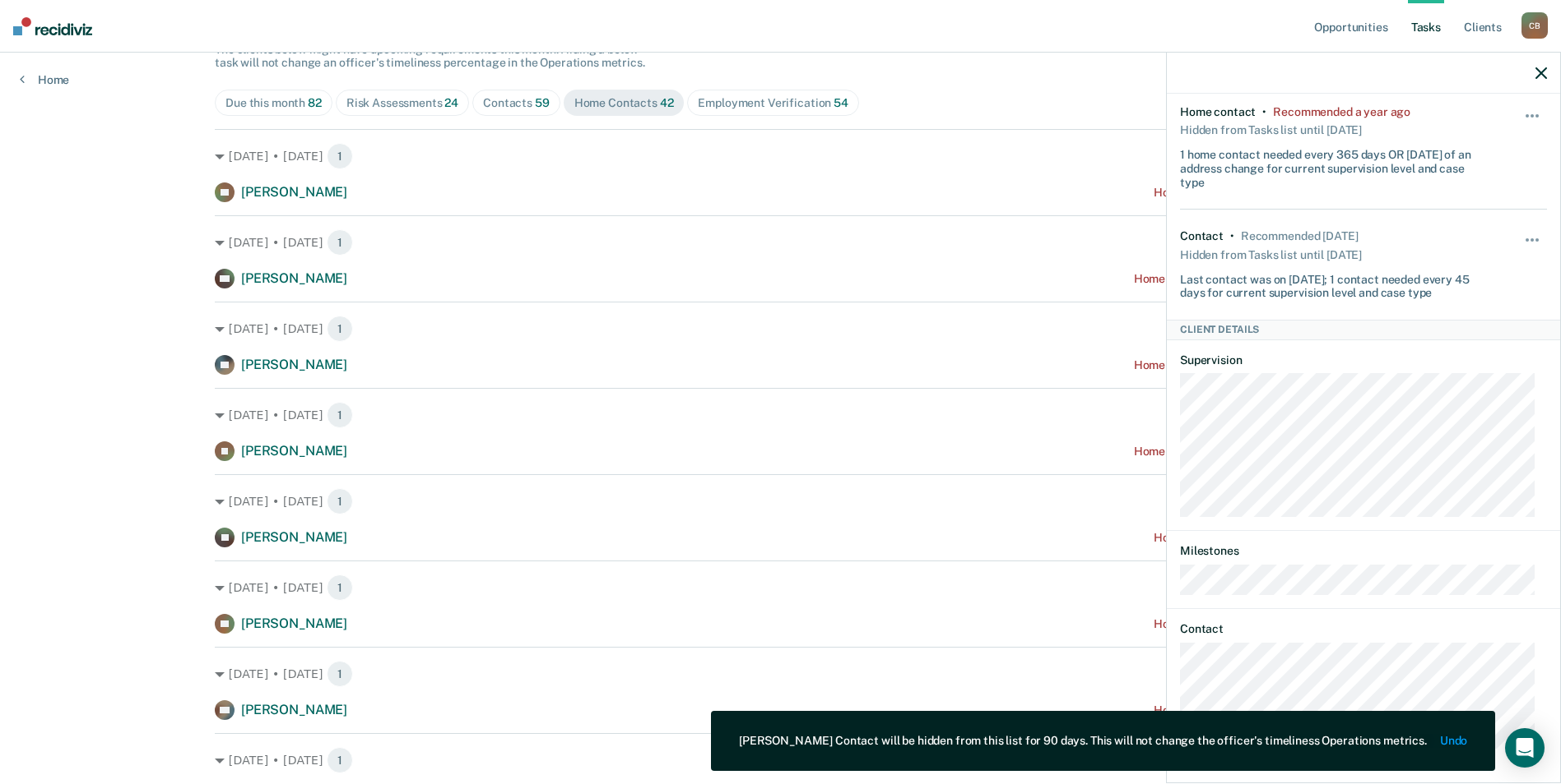
drag, startPoint x: 1524, startPoint y: 107, endPoint x: 1522, endPoint y: 115, distance: 8.2
click at [1524, 108] on div "Hide from tasks list for... 7 days 30 days 90 days" at bounding box center [1532, 147] width 28 height 84
click at [1518, 120] on button "button" at bounding box center [1532, 124] width 28 height 26
click at [1448, 252] on button "90 days" at bounding box center [1487, 247] width 118 height 26
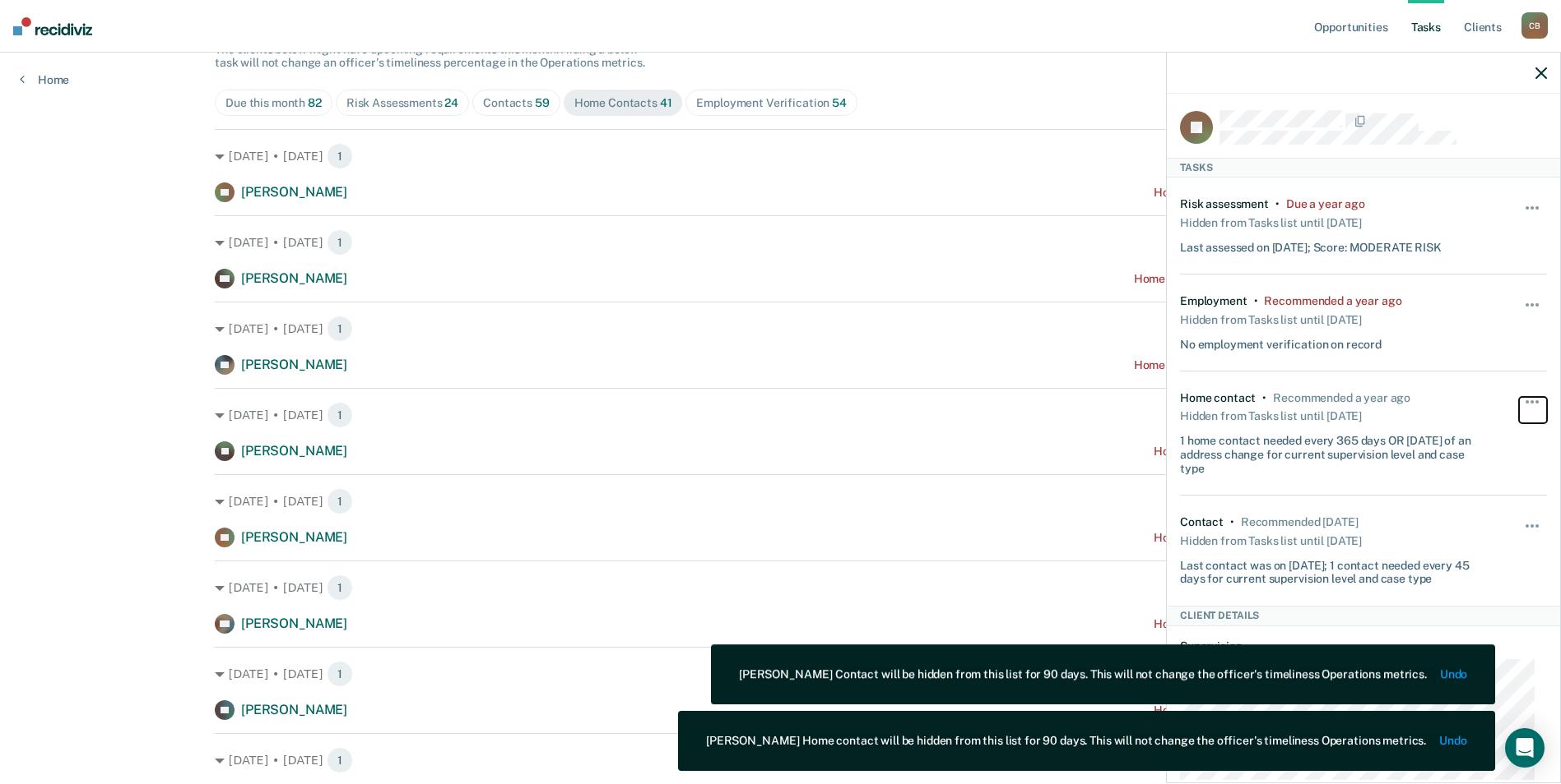
scroll to position [0, 0]
click at [1518, 305] on button "button" at bounding box center [1532, 316] width 28 height 26
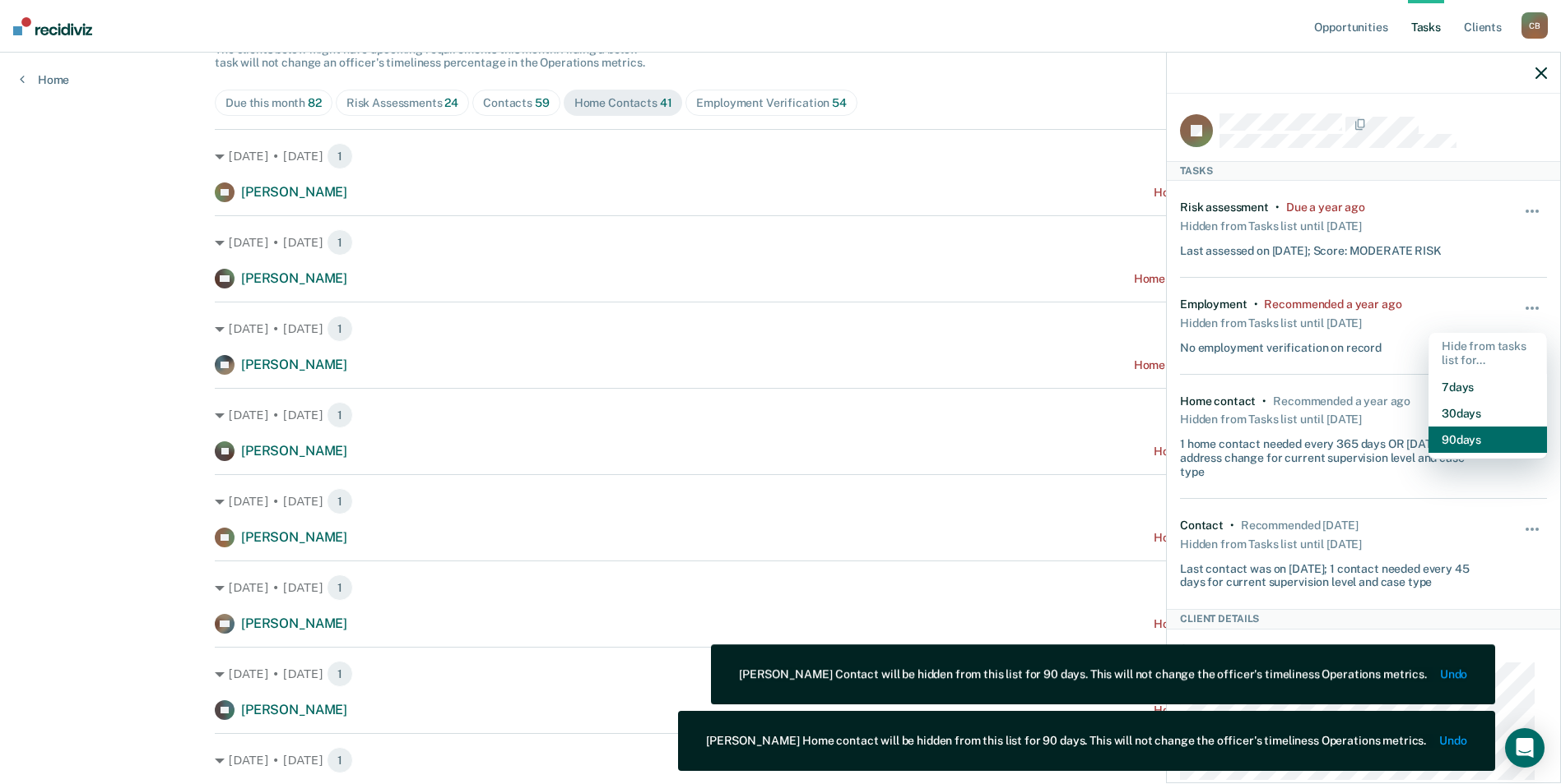
click at [1462, 434] on button "90 days" at bounding box center [1487, 440] width 118 height 26
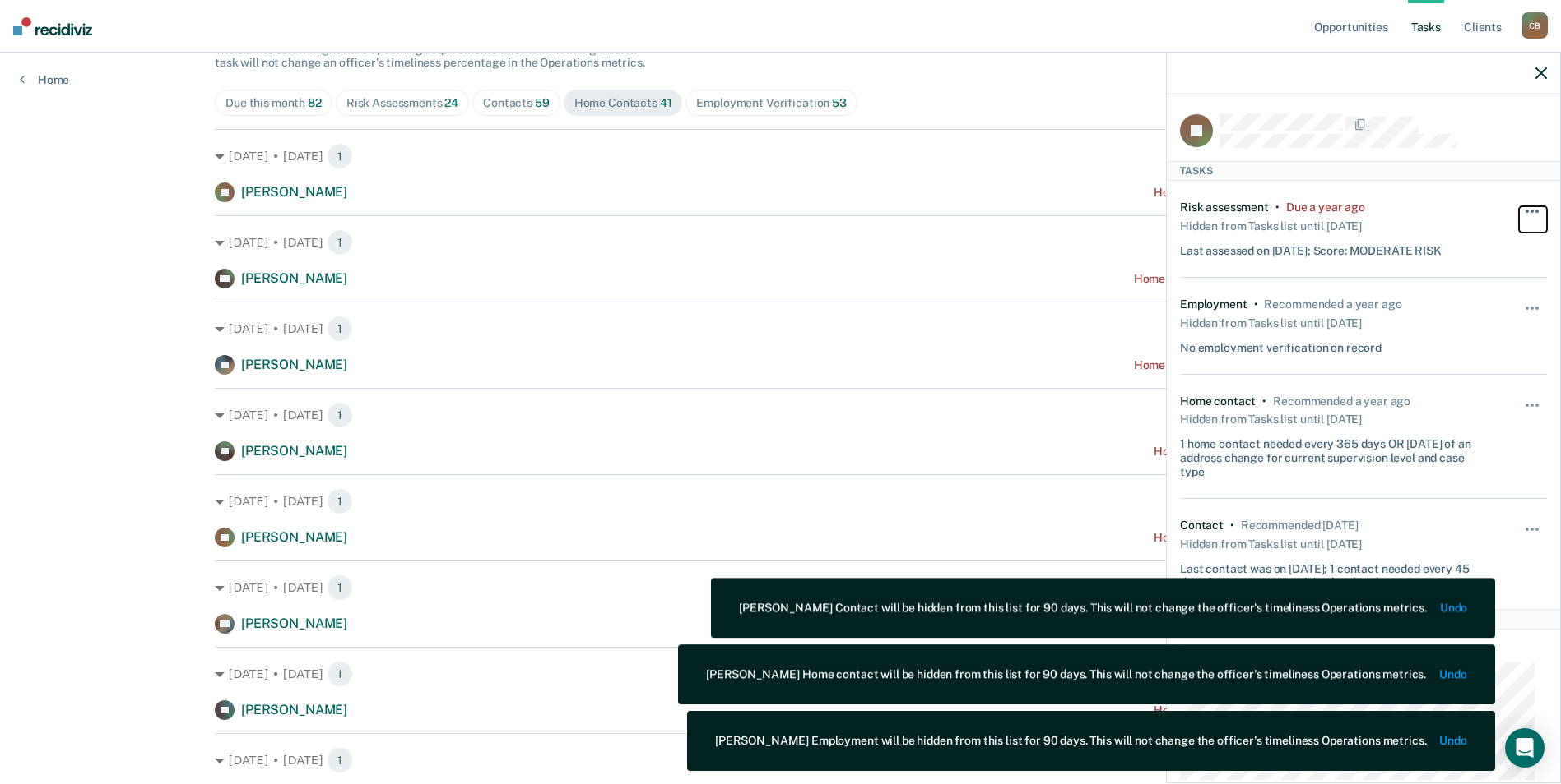
click at [1531, 209] on span "button" at bounding box center [1532, 211] width 3 height 3
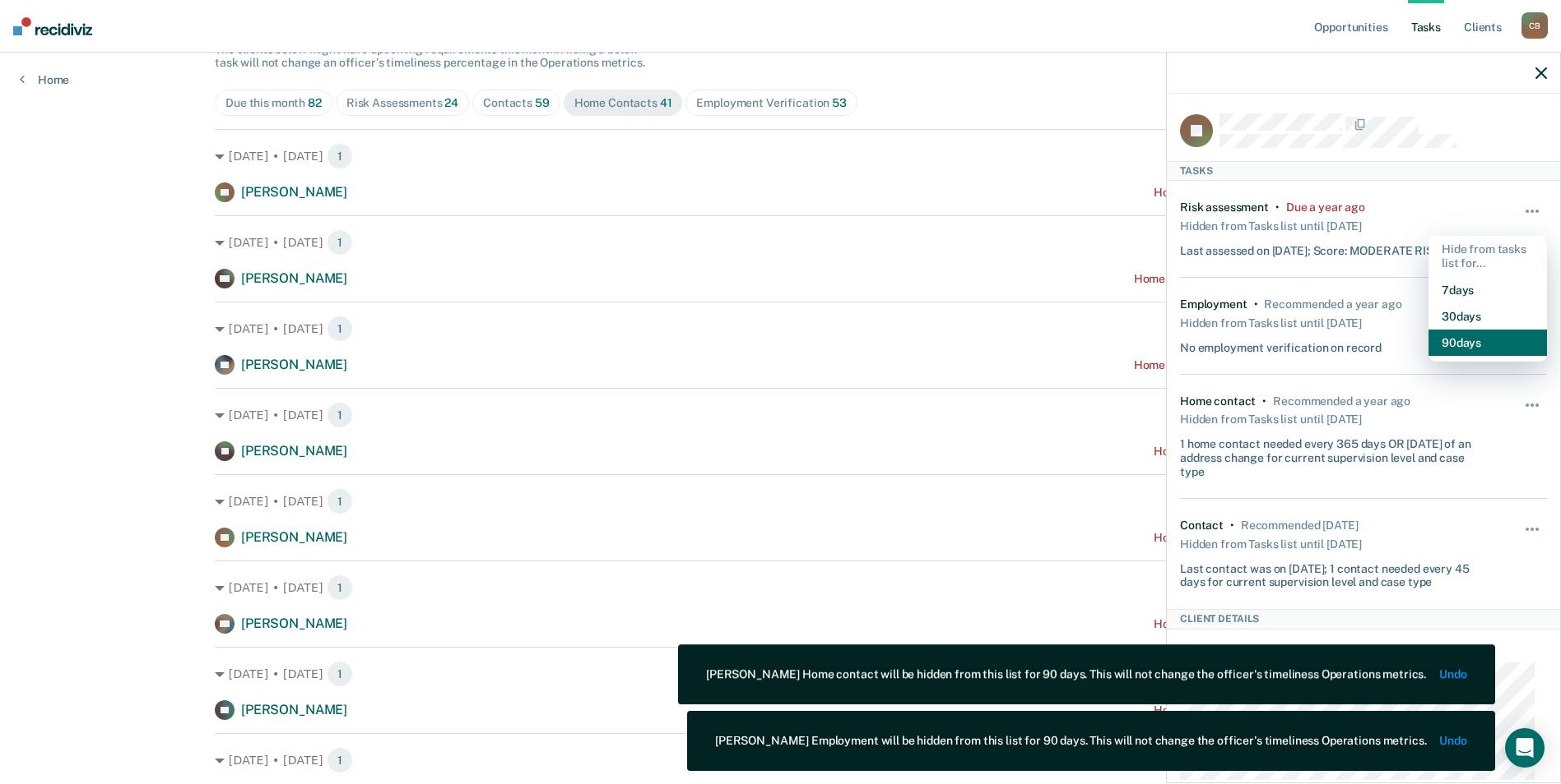
click at [1469, 335] on button "90 days" at bounding box center [1487, 342] width 118 height 26
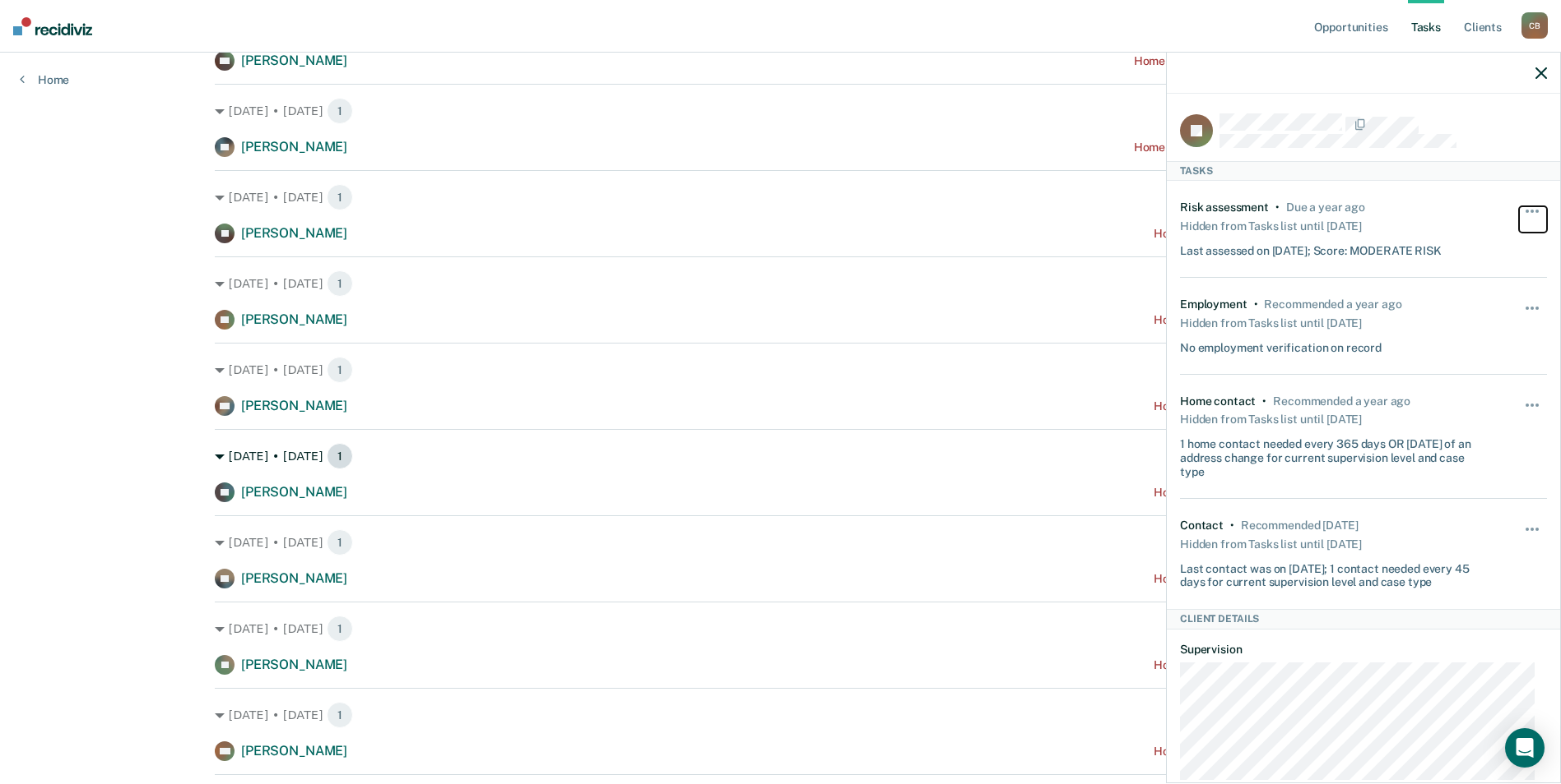
scroll to position [411, 0]
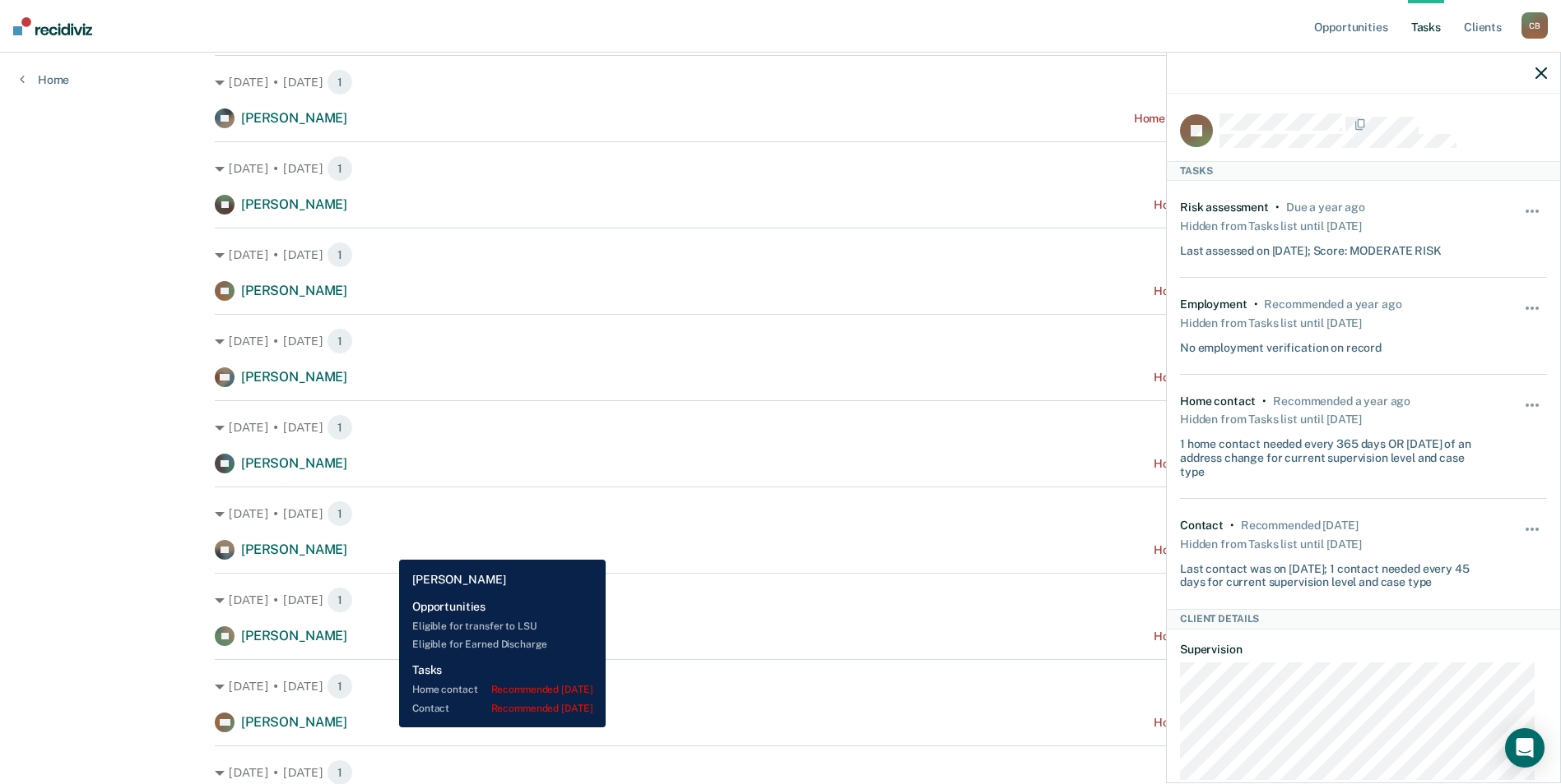
click at [389, 546] on div "KF [PERSON_NAME] Home contact recommended [DATE]" at bounding box center [780, 550] width 1131 height 20
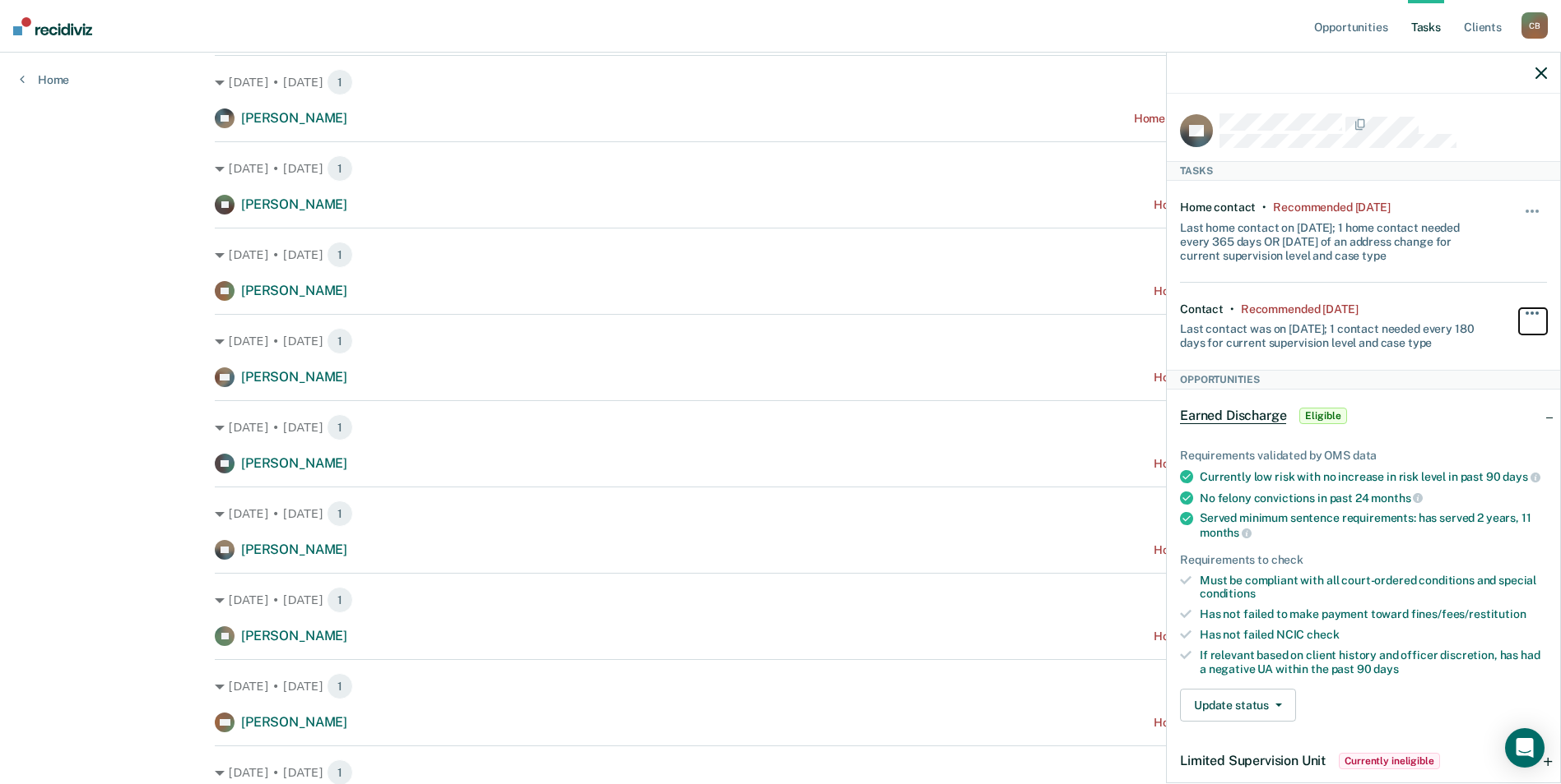
click at [1530, 309] on button "button" at bounding box center [1532, 322] width 28 height 26
click at [1470, 443] on button "90 days" at bounding box center [1487, 444] width 118 height 26
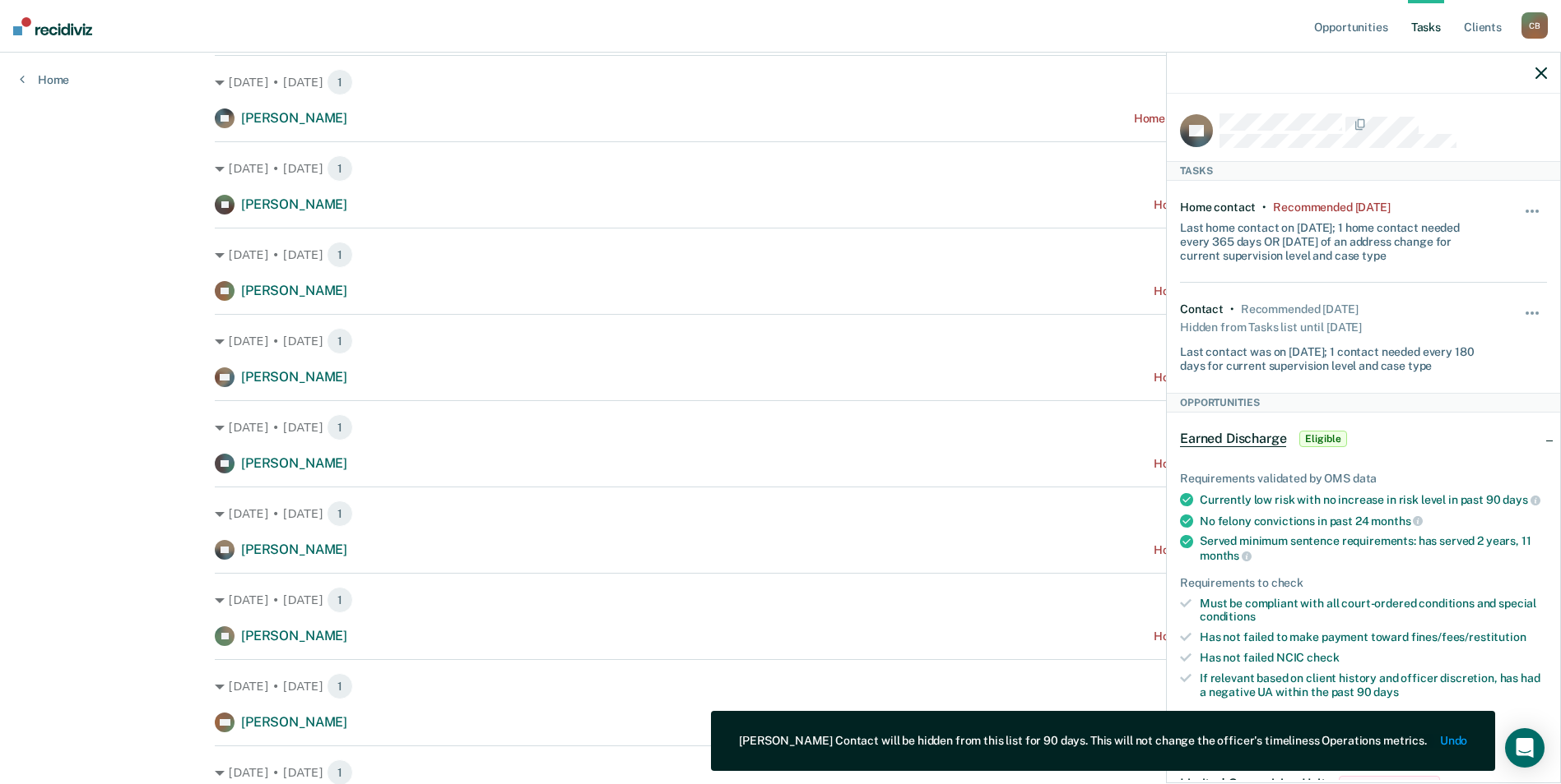
click at [1524, 203] on div "Hide from tasks list for... 7 days 30 days 90 days" at bounding box center [1532, 231] width 28 height 62
click at [1528, 214] on button "button" at bounding box center [1532, 219] width 28 height 26
click at [1480, 339] on button "90 days" at bounding box center [1487, 342] width 118 height 26
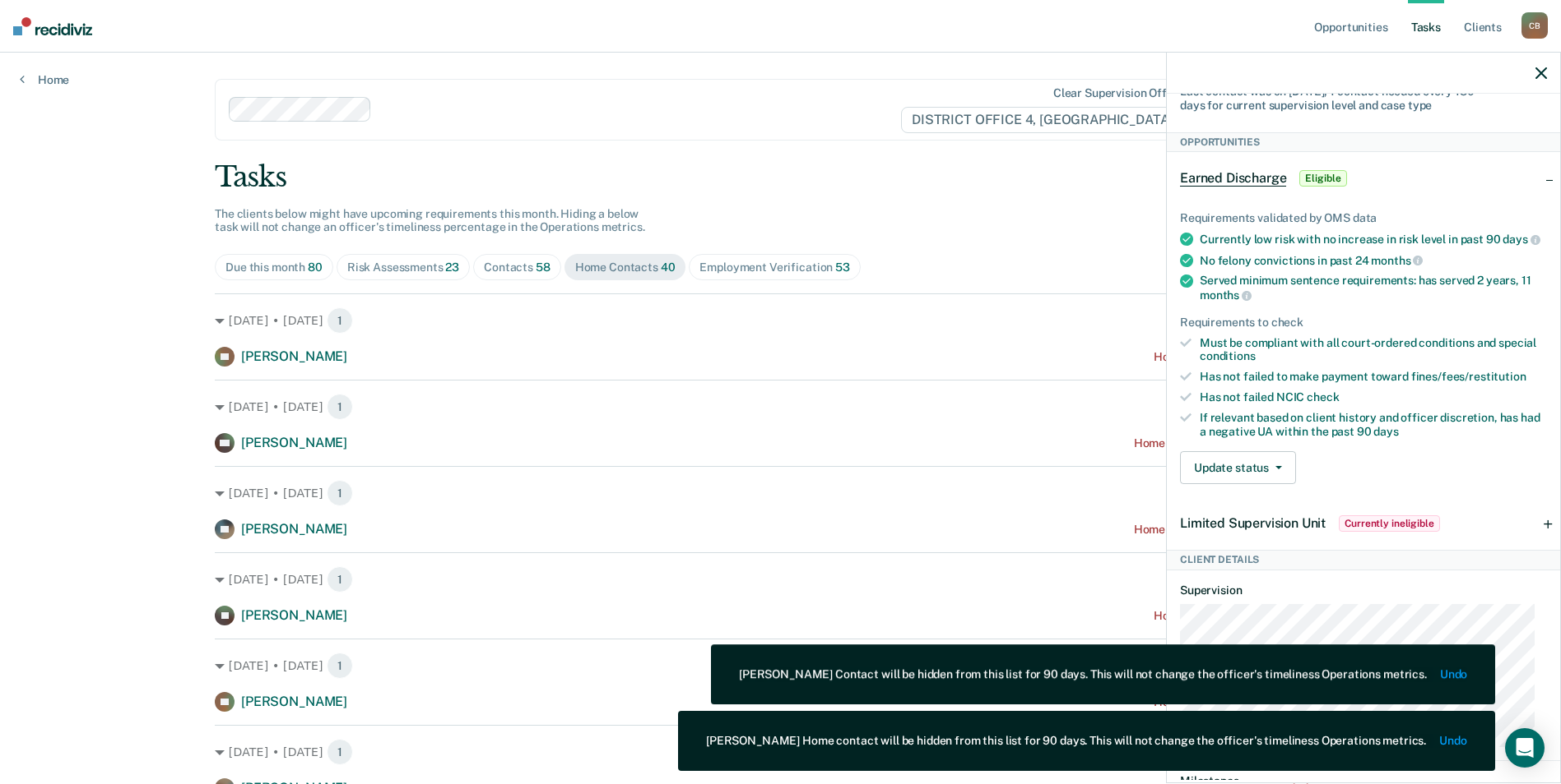
scroll to position [329, 0]
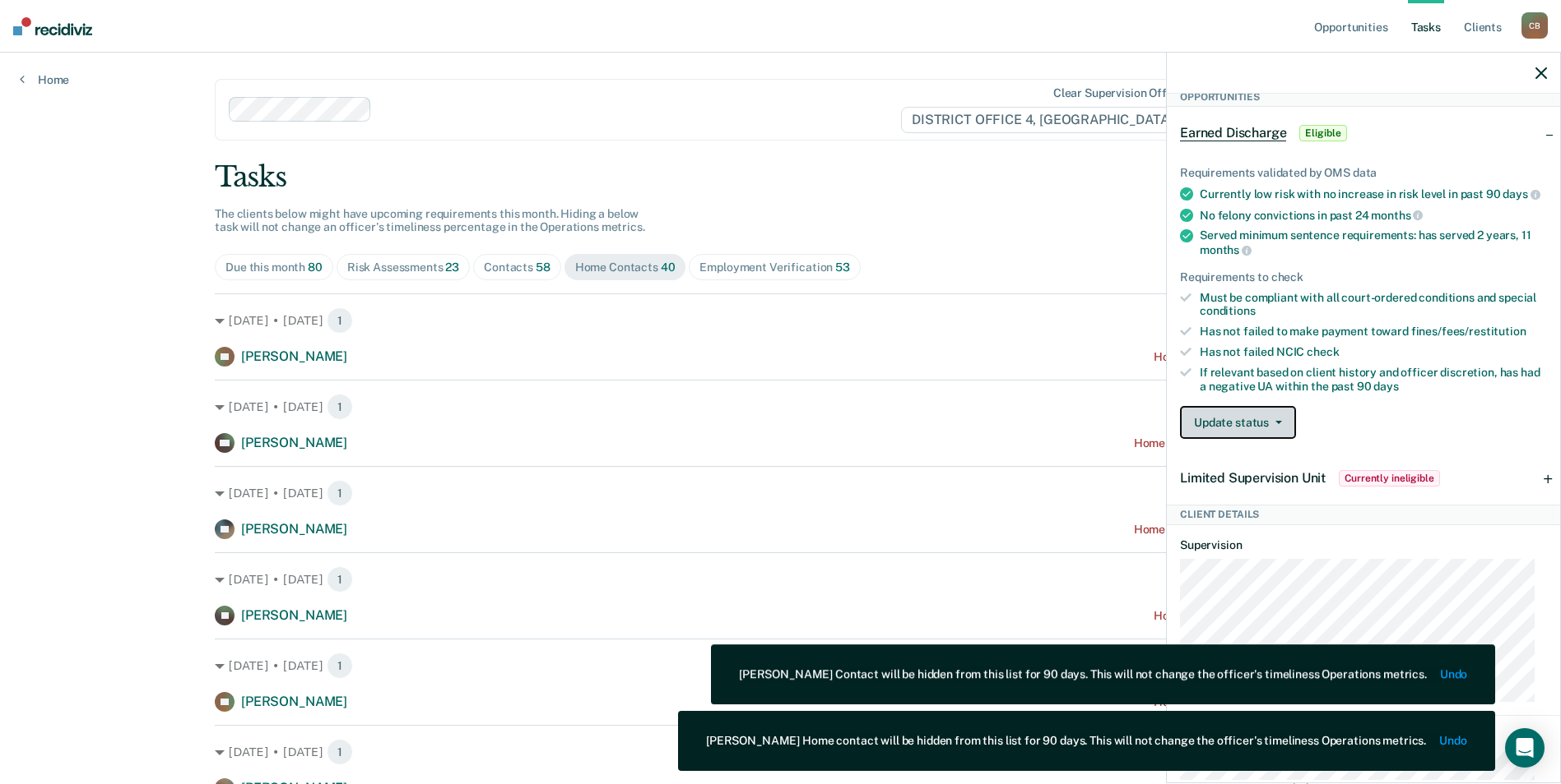
click at [1278, 424] on icon "button" at bounding box center [1278, 422] width 7 height 3
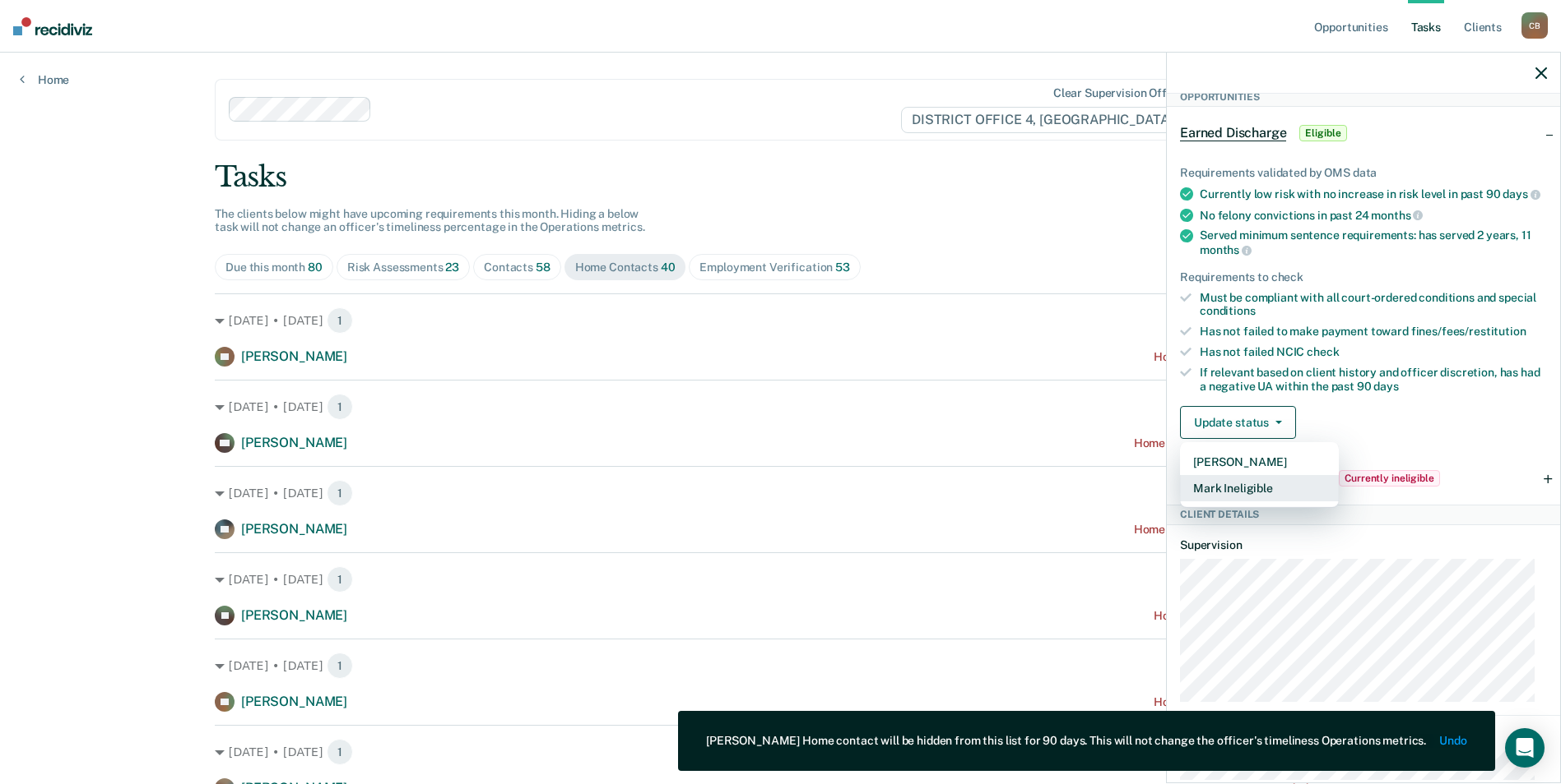
click at [1257, 502] on button "Mark Ineligible" at bounding box center [1259, 488] width 159 height 26
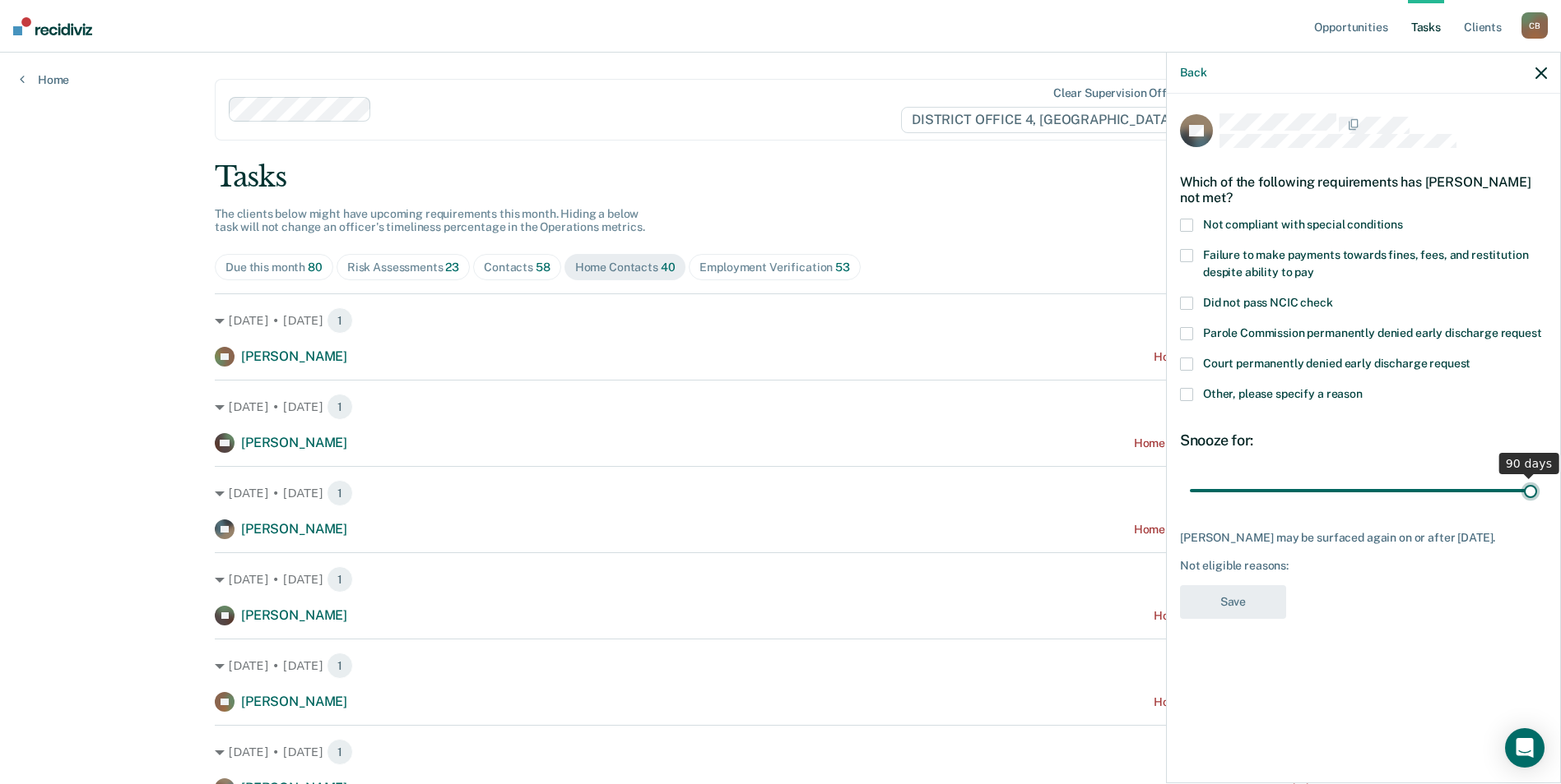
drag, startPoint x: 1306, startPoint y: 493, endPoint x: 1547, endPoint y: 425, distance: 250.4
type input "90"
click at [1537, 476] on input "range" at bounding box center [1363, 490] width 347 height 29
click at [1188, 392] on span at bounding box center [1186, 395] width 13 height 13
click at [1363, 389] on input "Other, please specify a reason" at bounding box center [1363, 389] width 0 height 0
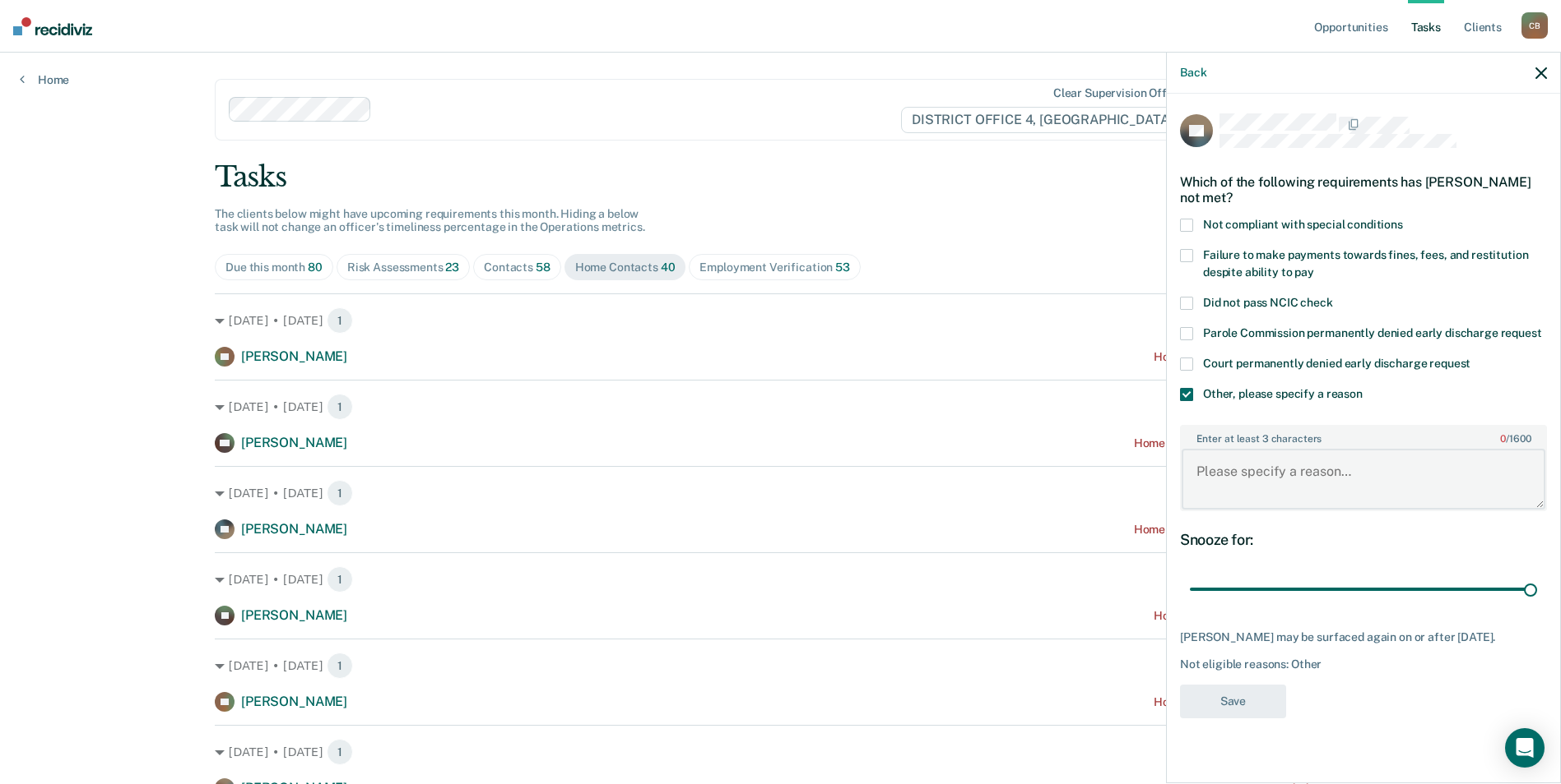
click at [1222, 488] on textarea "Enter at least 3 characters 0 / 1600" at bounding box center [1363, 480] width 364 height 61
type textarea "Currently Absconding"
click at [1246, 708] on button "Save" at bounding box center [1233, 701] width 106 height 34
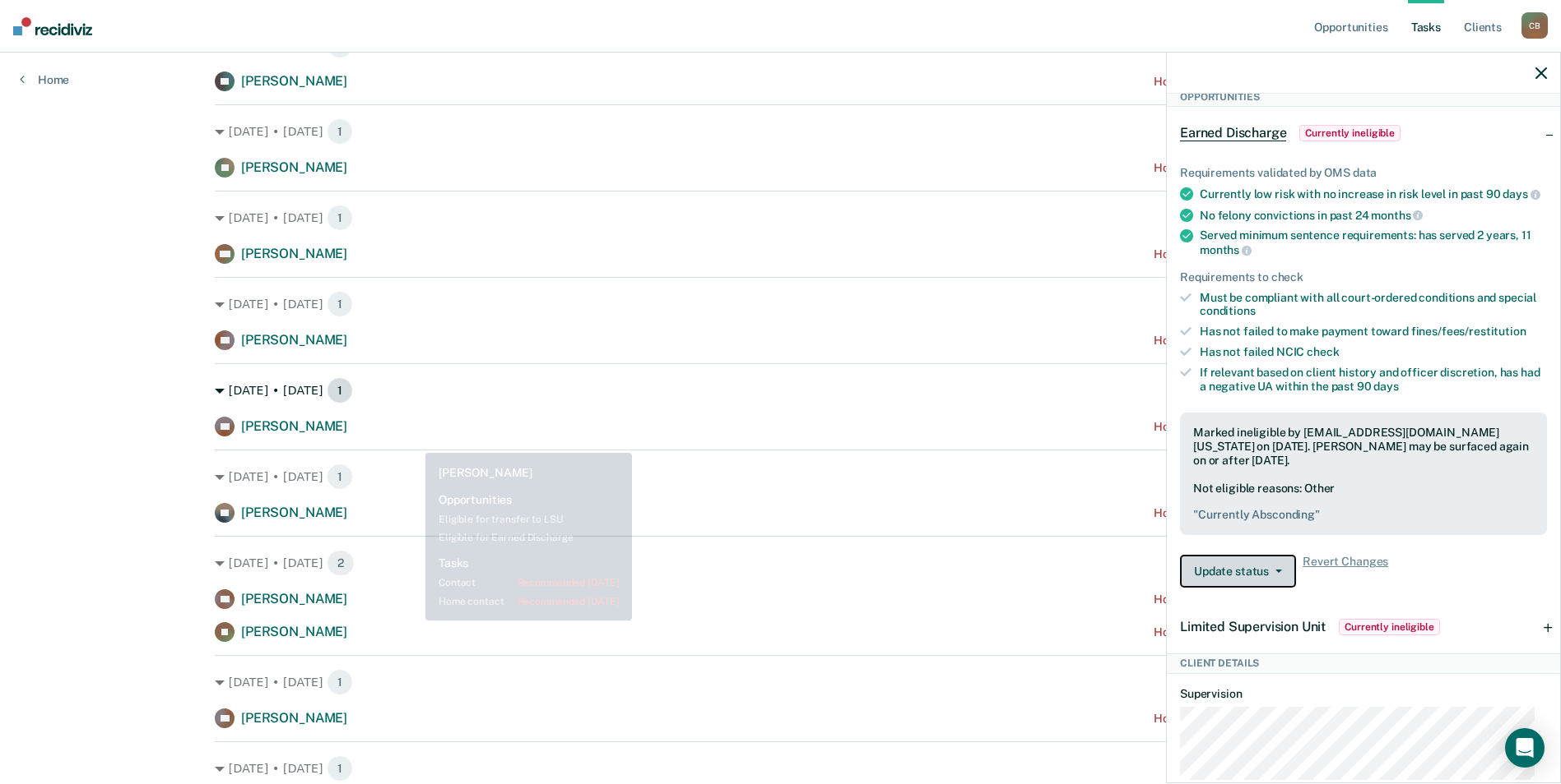
scroll to position [822, 0]
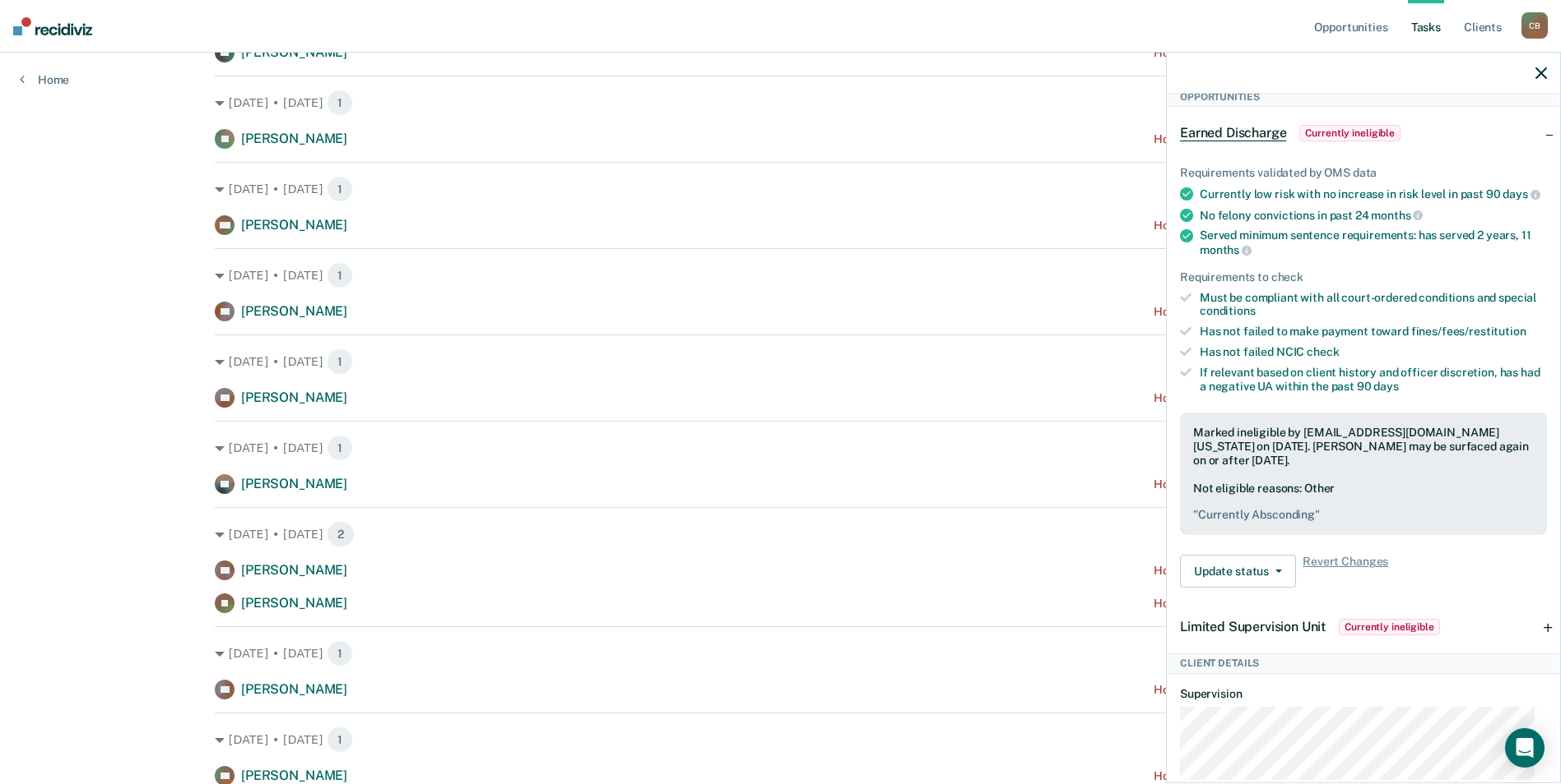
click at [1546, 78] on div at bounding box center [1363, 73] width 393 height 41
click at [1543, 75] on icon "button" at bounding box center [1540, 73] width 11 height 11
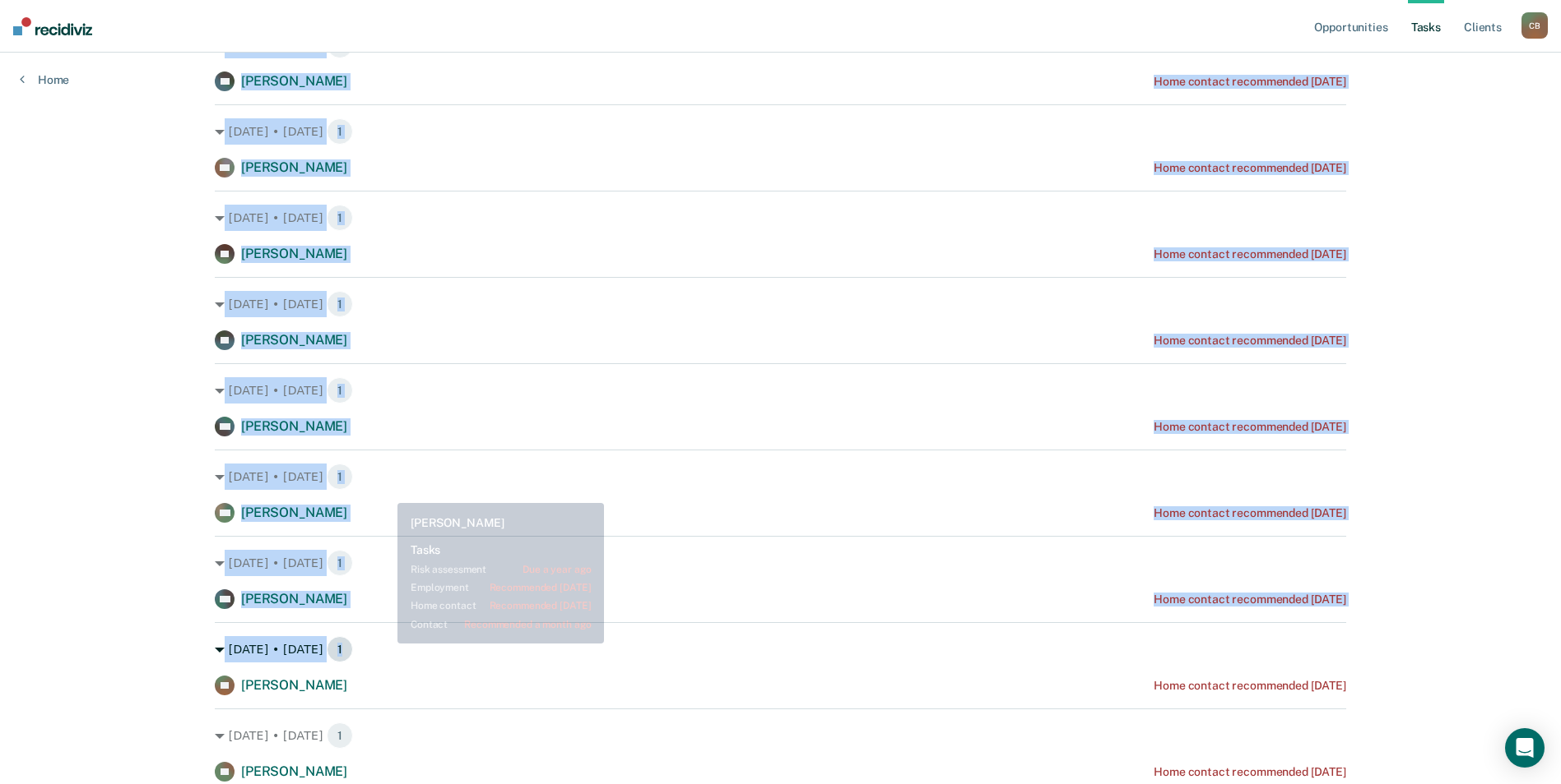
scroll to position [1644, 0]
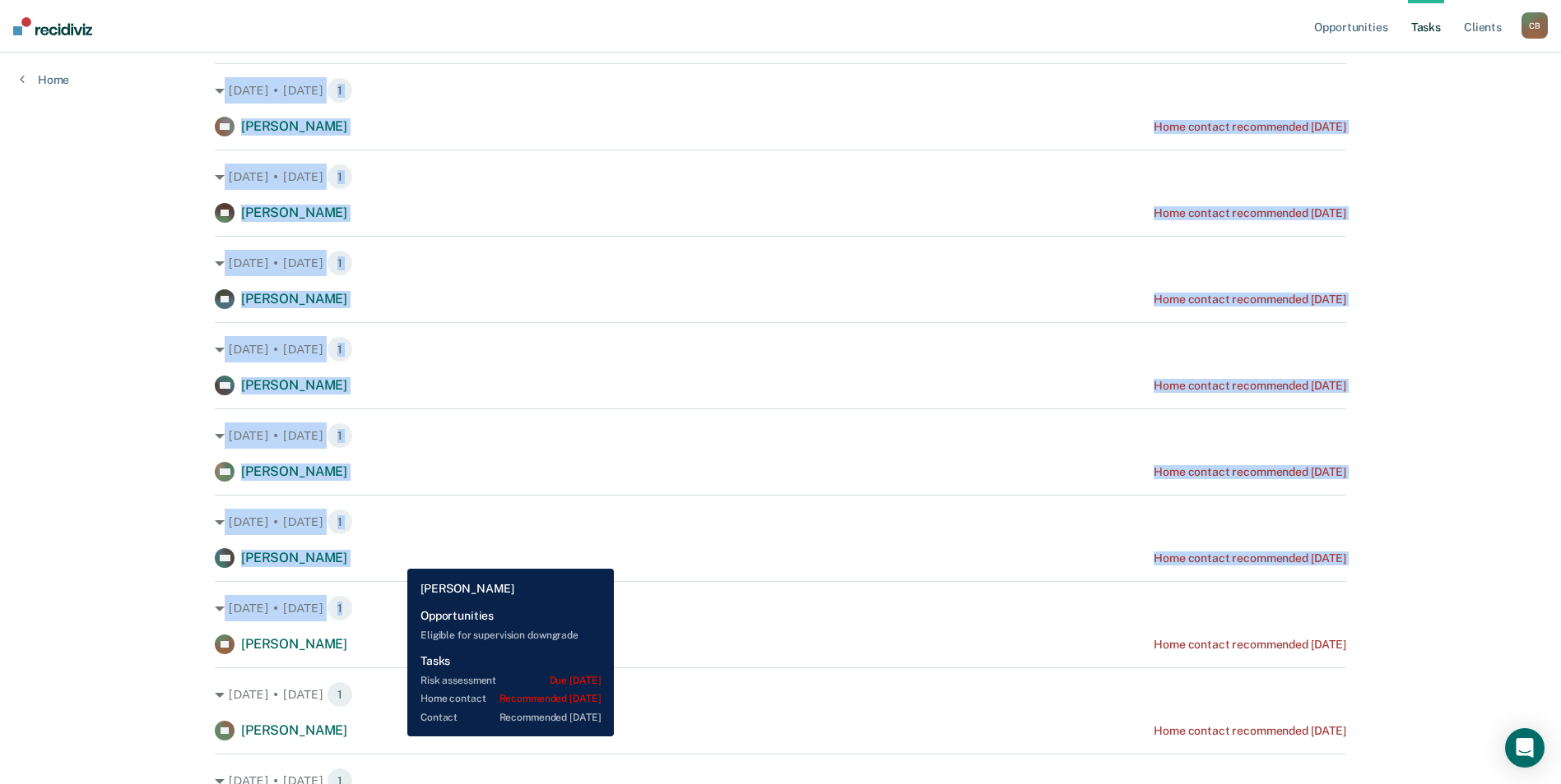
drag, startPoint x: 206, startPoint y: 329, endPoint x: 395, endPoint y: 556, distance: 295.4
click at [395, 556] on main "Clear supervision officers DISTRICT OFFICE 4, BOISE Tasks The clients below mig…" at bounding box center [780, 209] width 1171 height 3600
drag, startPoint x: 395, startPoint y: 556, endPoint x: 288, endPoint y: 521, distance: 112.6
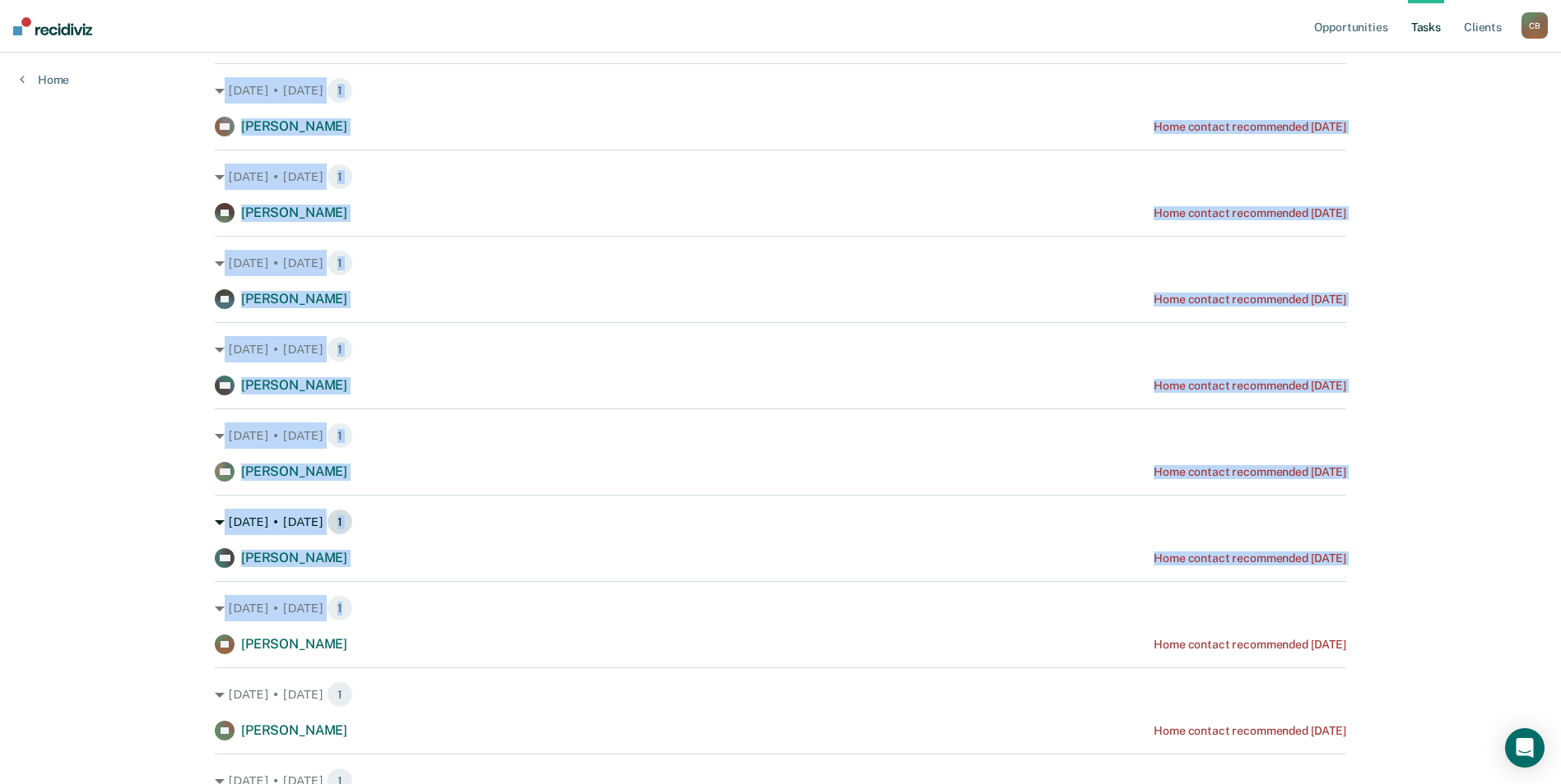
copy div "Lor. 61 • Ipsumdol 3 SI Ametc Adipiscin Elit seddoei temporincid 3 utlab etd Ma…"
